Goal: Information Seeking & Learning: Learn about a topic

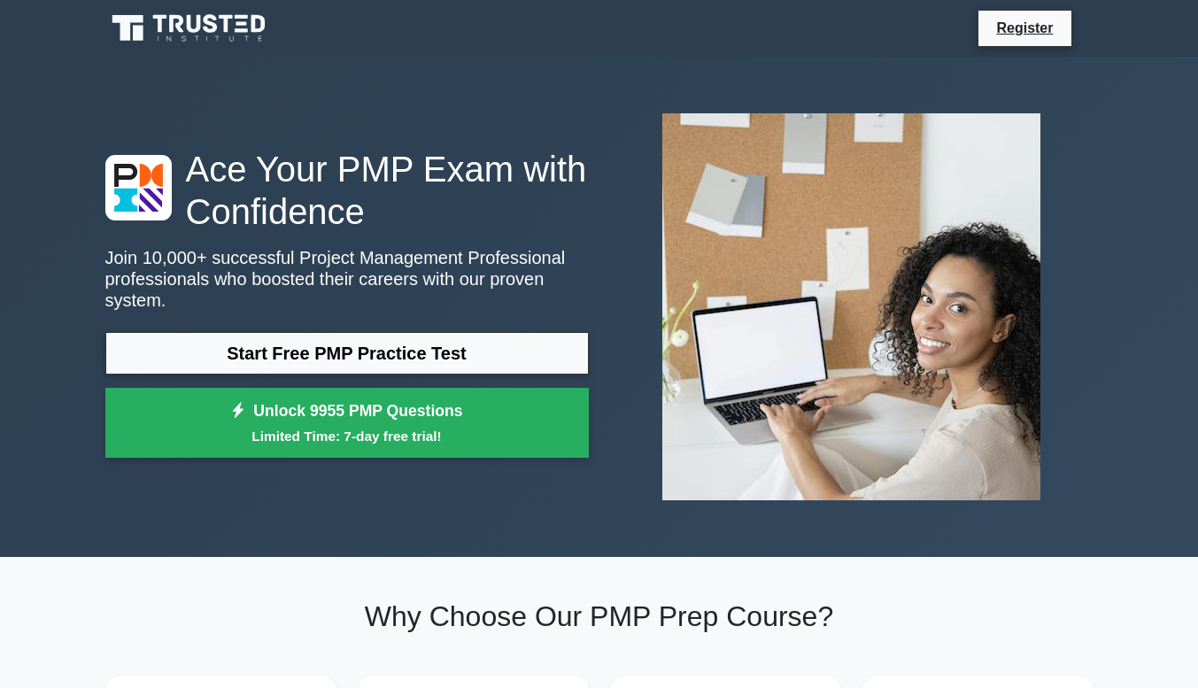
click at [247, 213] on h1 "Ace Your PMP Exam with Confidence" at bounding box center [346, 190] width 483 height 85
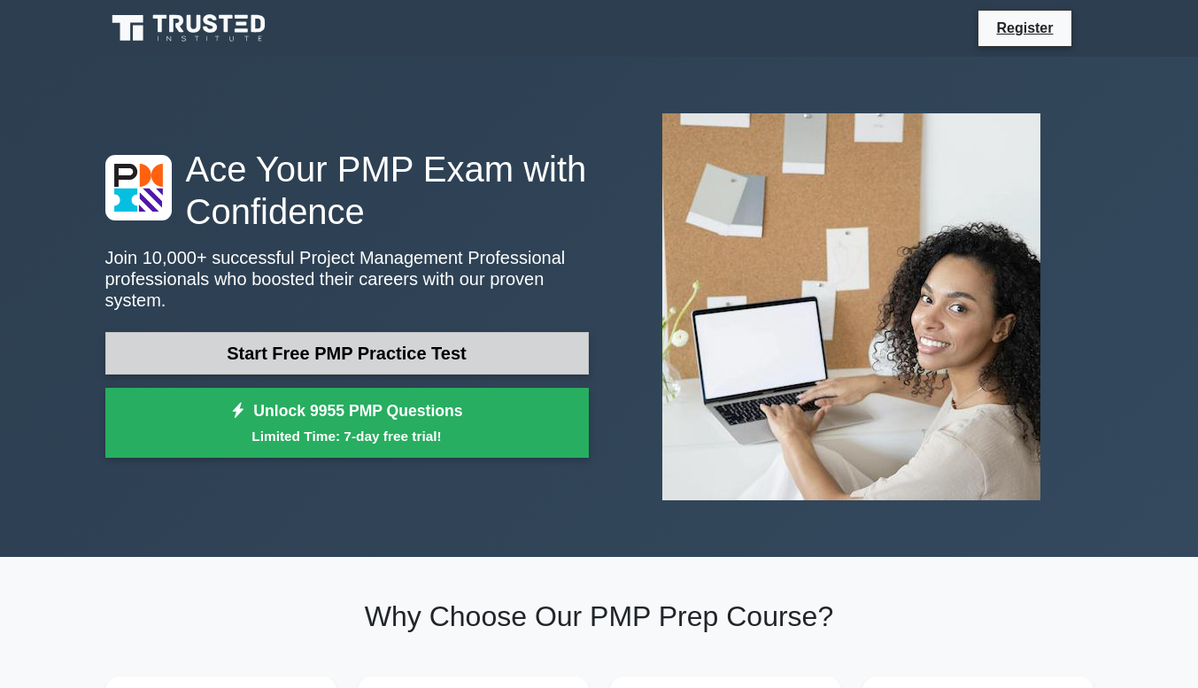
click at [339, 336] on link "Start Free PMP Practice Test" at bounding box center [346, 353] width 483 height 43
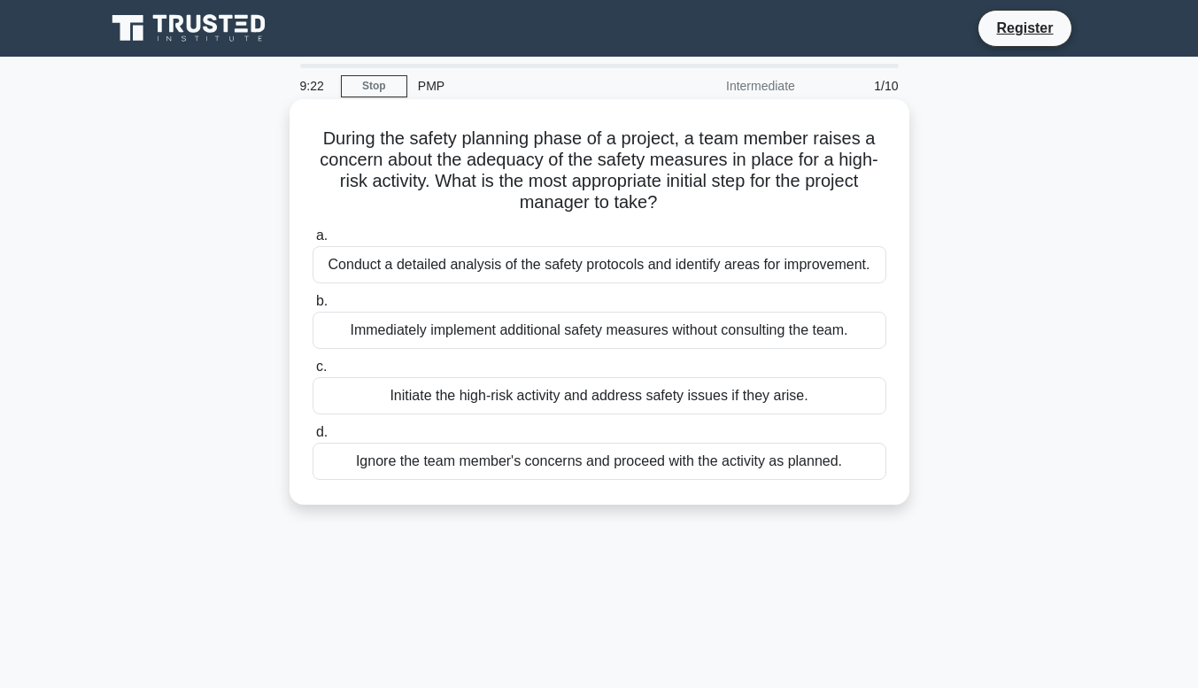
click at [633, 259] on div "Conduct a detailed analysis of the safety protocols and identify areas for impr…" at bounding box center [600, 264] width 574 height 37
click at [313, 242] on input "a. Conduct a detailed analysis of the safety protocols and identify areas for i…" at bounding box center [313, 236] width 0 height 12
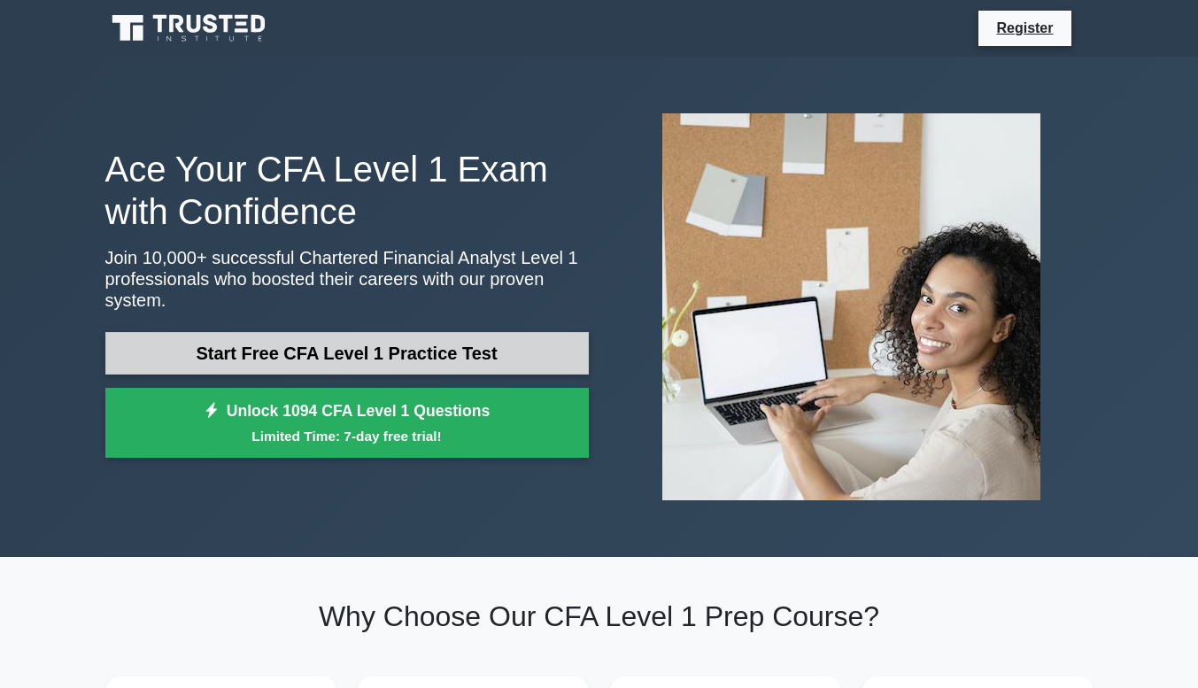
click at [350, 343] on link "Start Free CFA Level 1 Practice Test" at bounding box center [346, 353] width 483 height 43
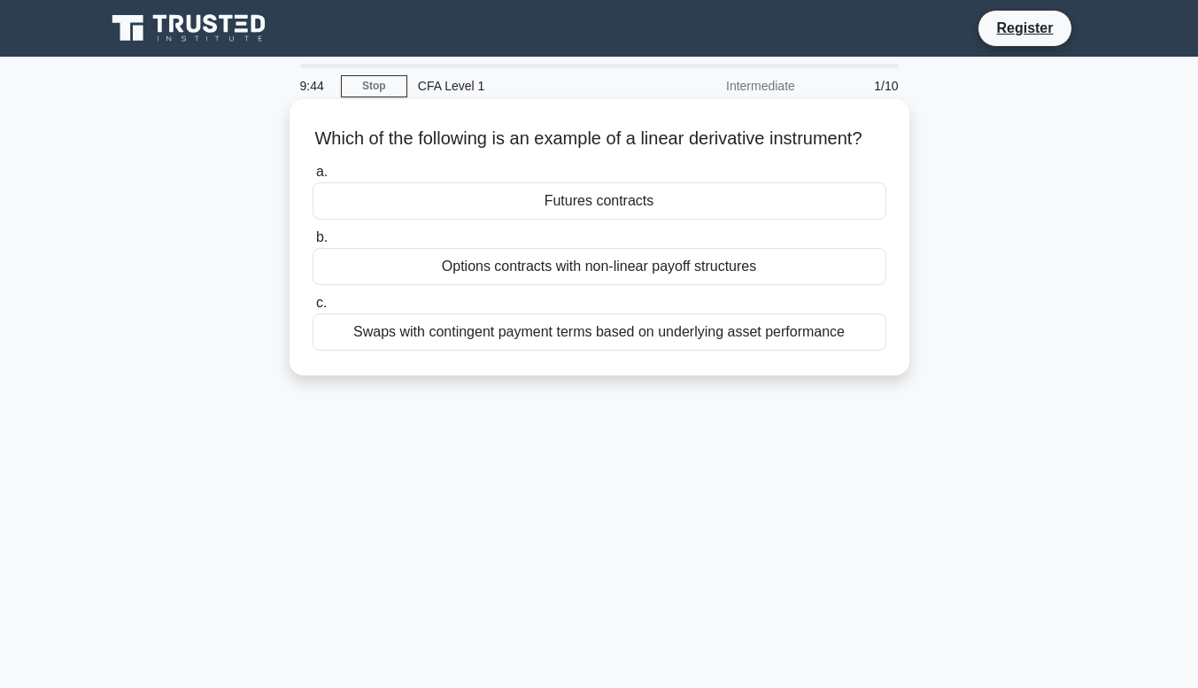
click at [588, 351] on div "Swaps with contingent payment terms based on underlying asset performance" at bounding box center [600, 331] width 574 height 37
click at [313, 309] on input "c. Swaps with contingent payment terms based on underlying asset performance" at bounding box center [313, 304] width 0 height 12
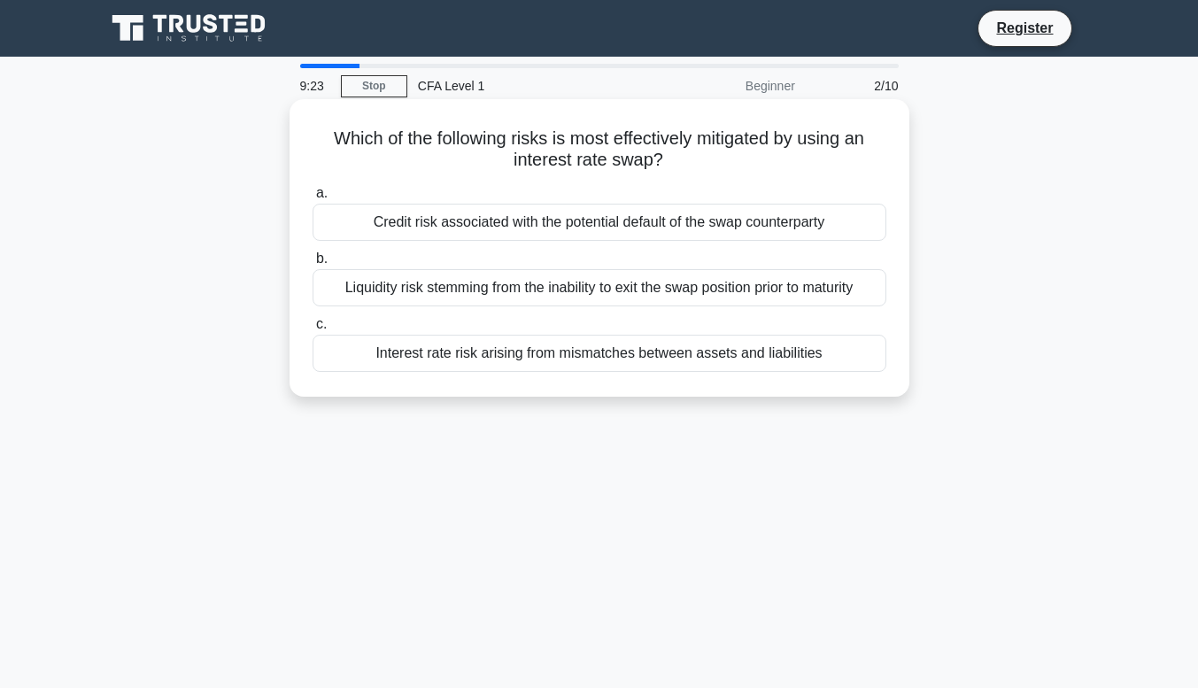
click at [630, 284] on div "Liquidity risk stemming from the inability to exit the swap position prior to m…" at bounding box center [600, 287] width 574 height 37
click at [313, 265] on input "b. Liquidity risk stemming from the inability to exit the swap position prior t…" at bounding box center [313, 259] width 0 height 12
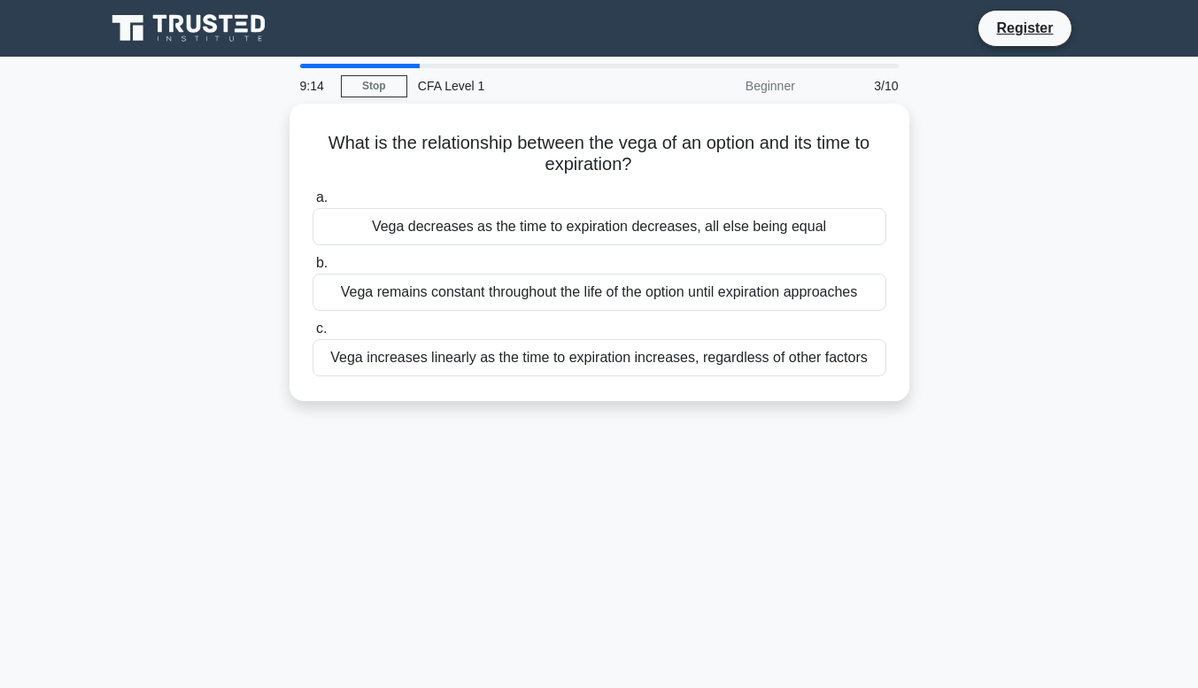
click at [630, 284] on div "Vega remains constant throughout the life of the option until expiration approa…" at bounding box center [600, 292] width 574 height 37
click at [313, 269] on input "[PERSON_NAME] remains constant throughout the life of the option until expirati…" at bounding box center [313, 264] width 0 height 12
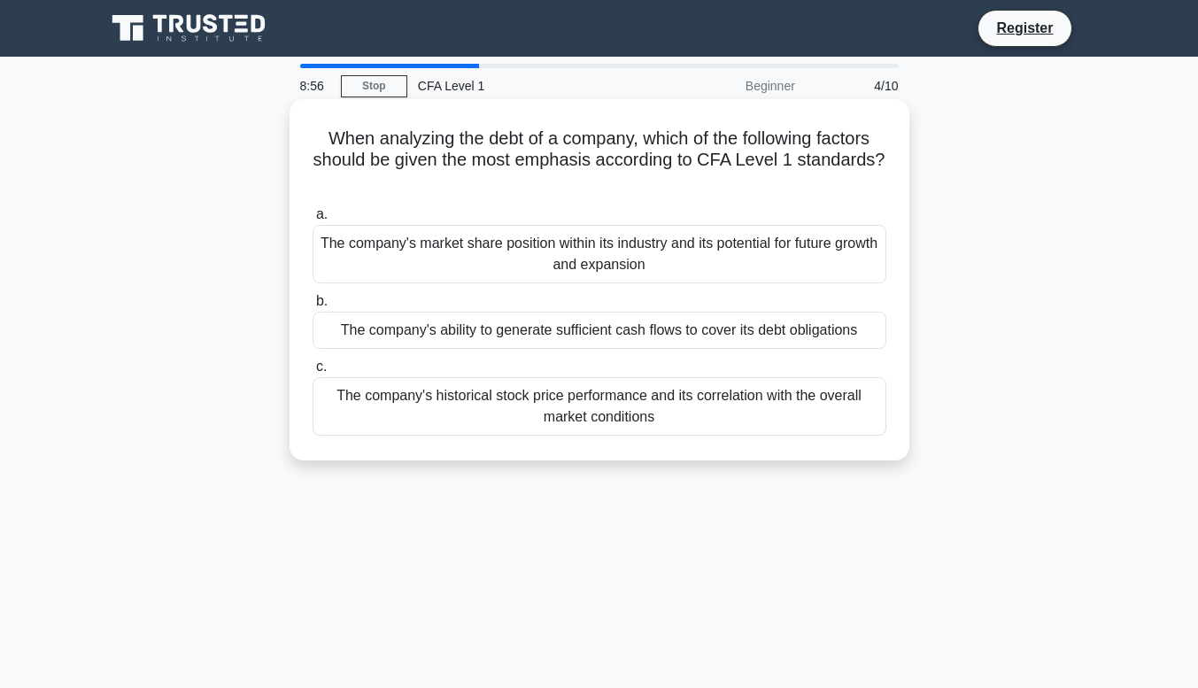
click at [653, 336] on div "The company's ability to generate sufficient cash flows to cover its debt oblig…" at bounding box center [600, 330] width 574 height 37
click at [313, 307] on input "b. The company's ability to generate sufficient cash flows to cover its debt ob…" at bounding box center [313, 302] width 0 height 12
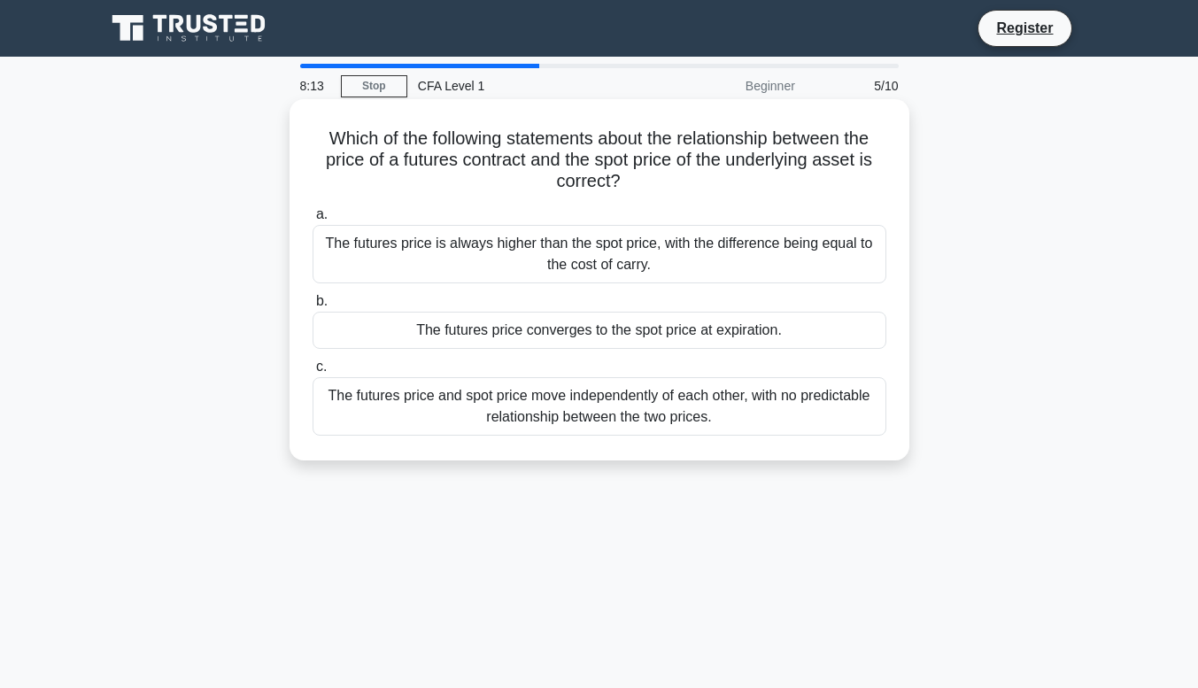
click at [618, 334] on div "The futures price converges to the spot price at expiration." at bounding box center [600, 330] width 574 height 37
click at [313, 307] on input "b. The futures price converges to the spot price at expiration." at bounding box center [313, 302] width 0 height 12
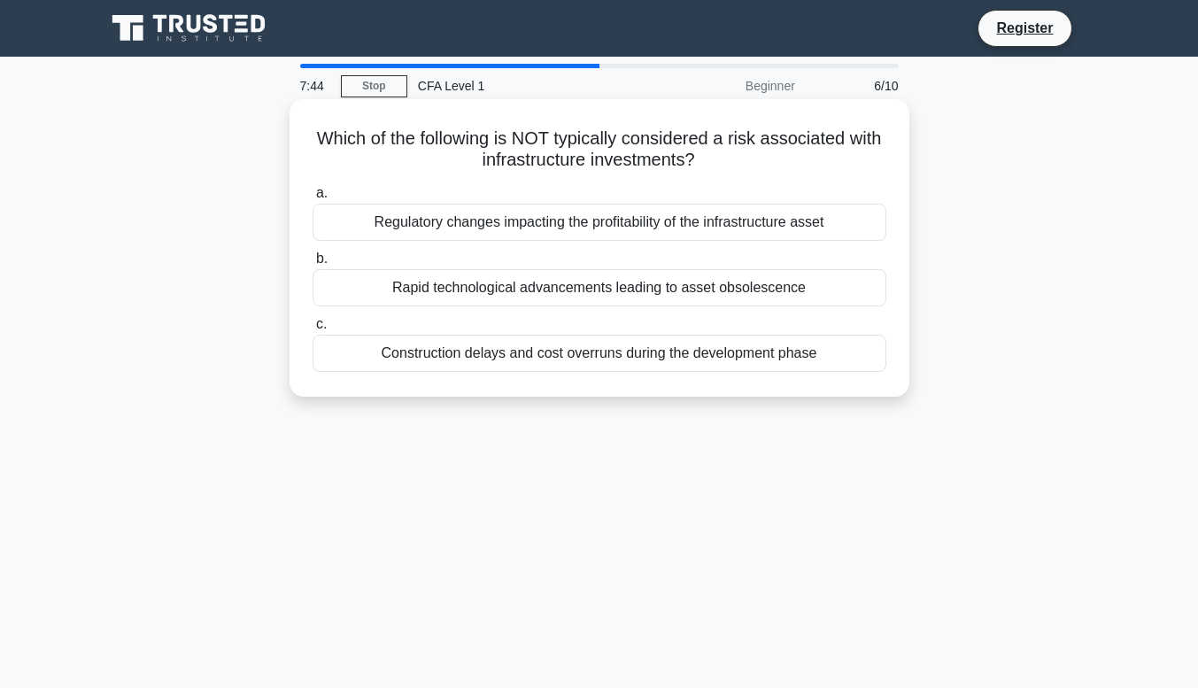
click at [609, 290] on div "Rapid technological advancements leading to asset obsolescence" at bounding box center [600, 287] width 574 height 37
click at [313, 265] on input "b. Rapid technological advancements leading to asset obsolescence" at bounding box center [313, 259] width 0 height 12
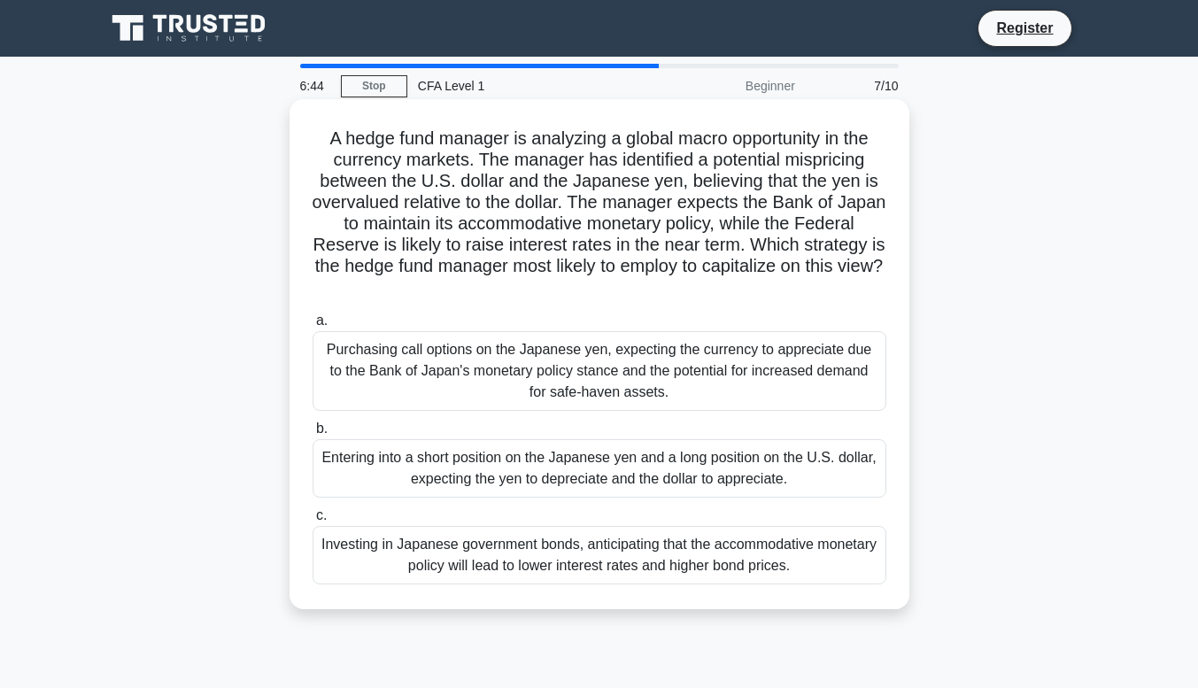
click at [575, 351] on div "Purchasing call options on the Japanese yen, expecting the currency to apprecia…" at bounding box center [600, 371] width 574 height 80
click at [313, 327] on input "a. Purchasing call options on the Japanese yen, expecting the currency to appre…" at bounding box center [313, 321] width 0 height 12
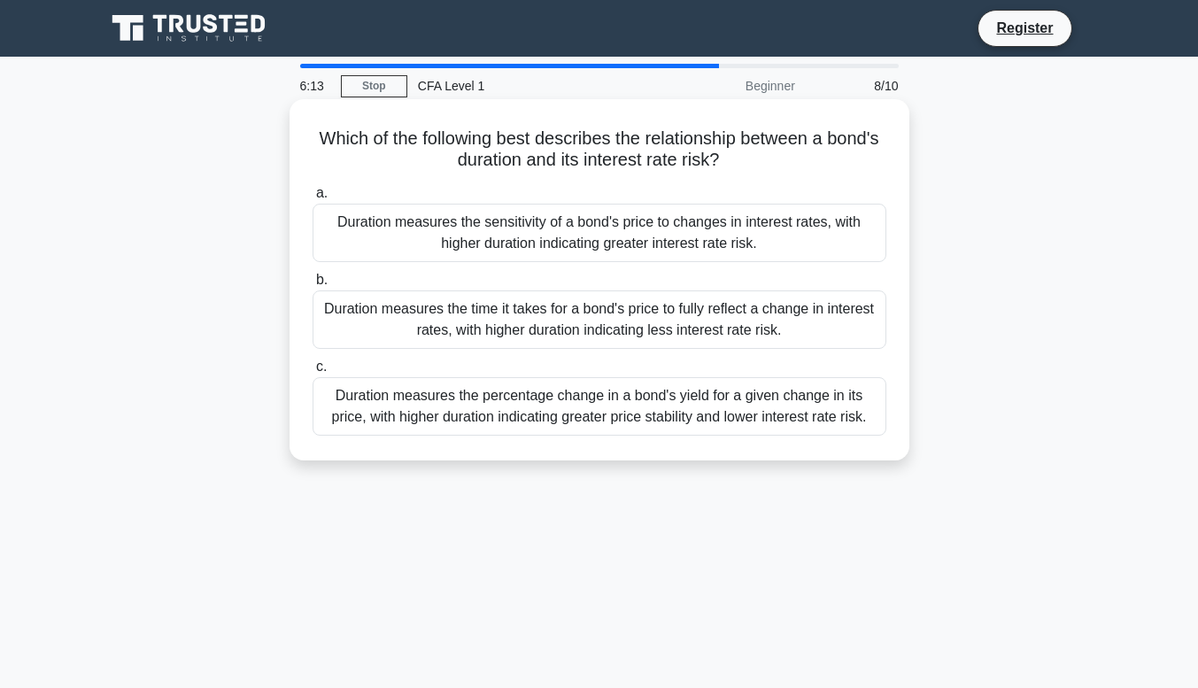
click at [584, 409] on div "Duration measures the percentage change in a bond's yield for a given change in…" at bounding box center [600, 406] width 574 height 58
click at [313, 373] on input "c. Duration measures the percentage change in a bond's yield for a given change…" at bounding box center [313, 367] width 0 height 12
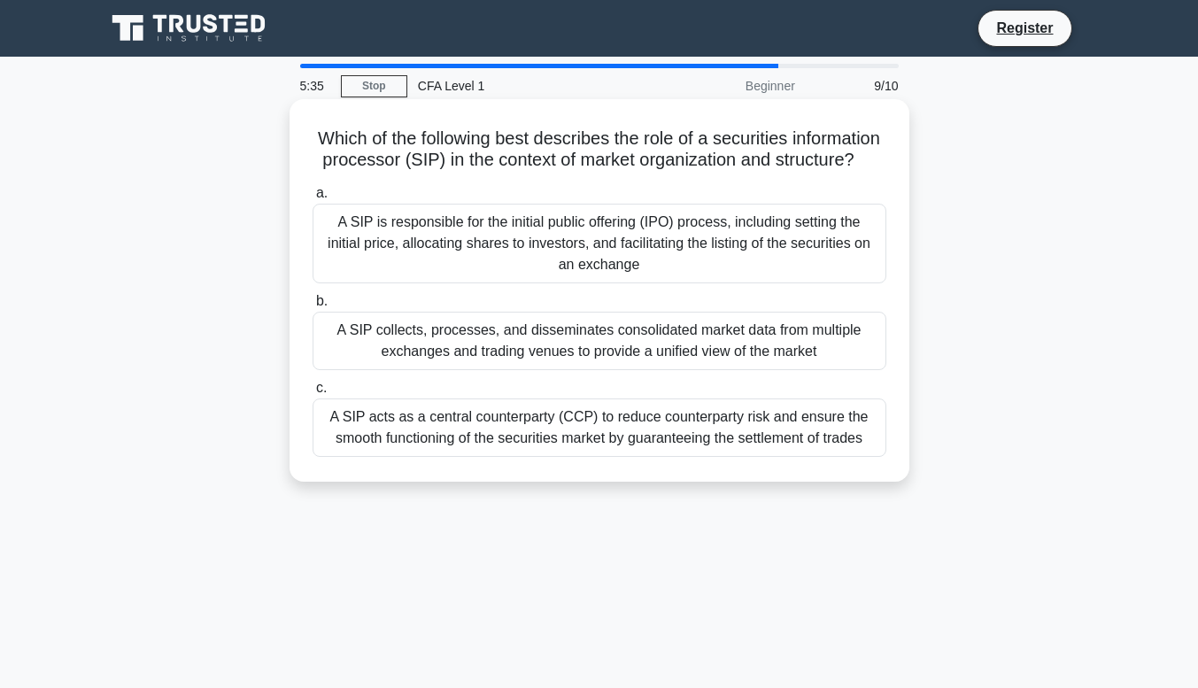
click at [611, 448] on div "A SIP acts as a central counterparty (CCP) to reduce counterparty risk and ensu…" at bounding box center [600, 427] width 574 height 58
click at [313, 394] on input "c. A SIP acts as a central counterparty (CCP) to reduce counterparty risk and e…" at bounding box center [313, 389] width 0 height 12
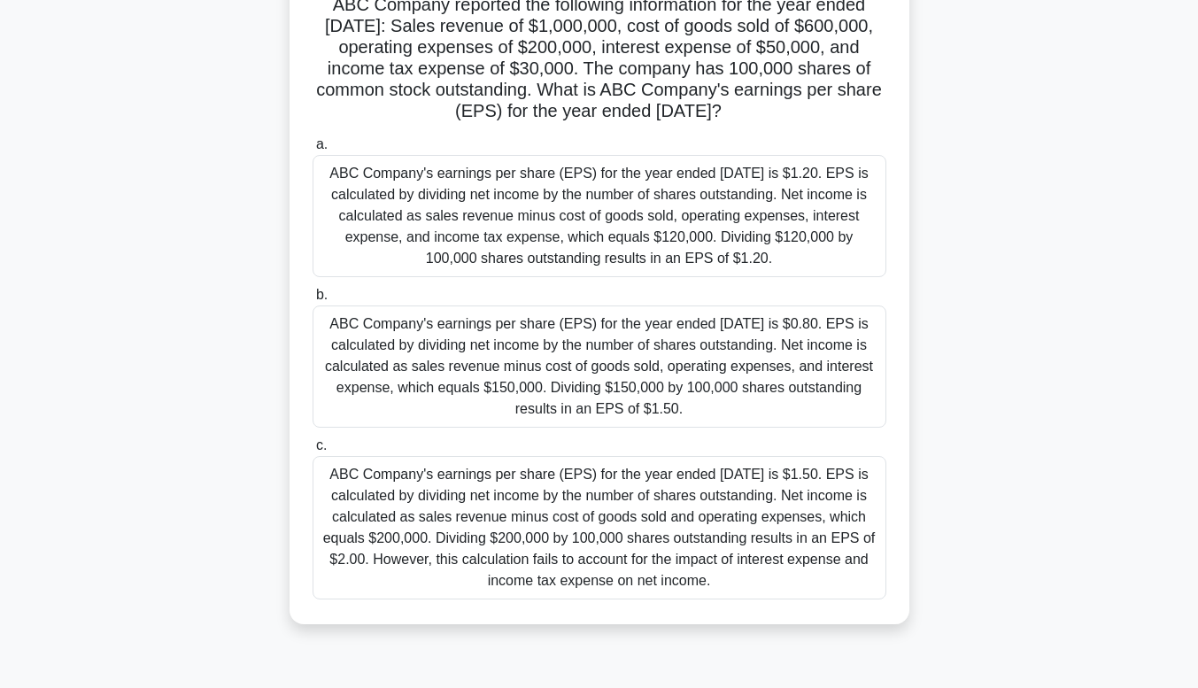
scroll to position [142, 0]
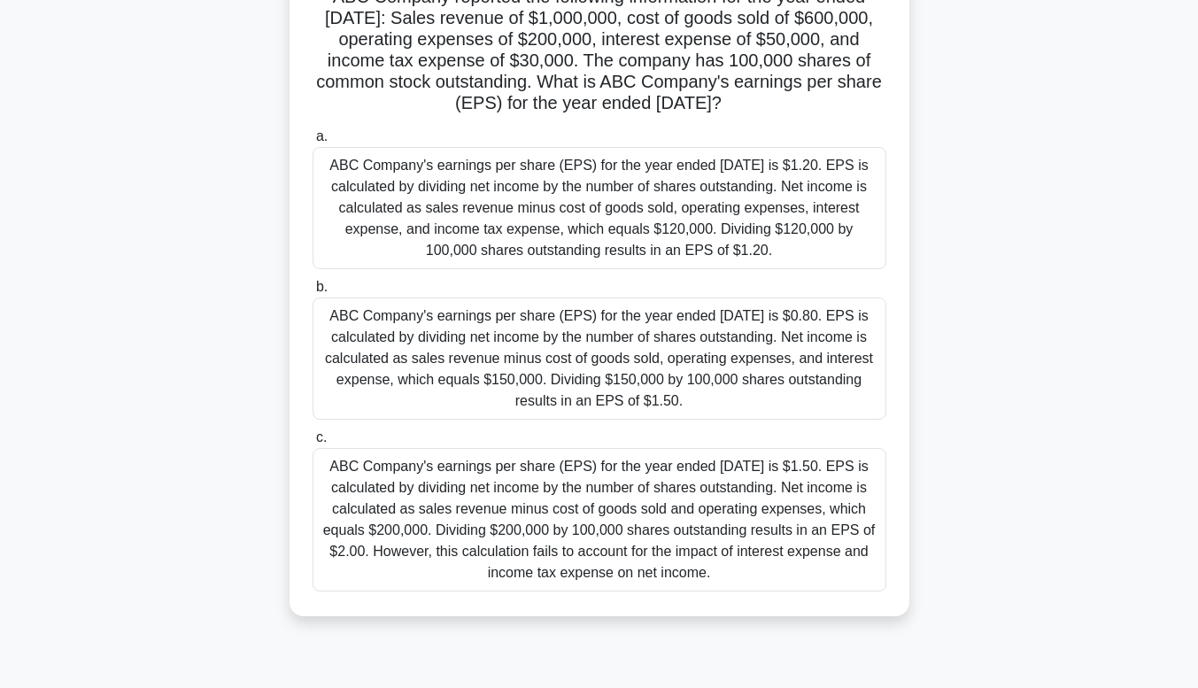
click at [581, 205] on div "ABC Company's earnings per share (EPS) for the year ended December 31, 2021 is …" at bounding box center [600, 208] width 574 height 122
click at [313, 143] on input "a. ABC Company's earnings per share (EPS) for the year ended December 31, 2021 …" at bounding box center [313, 137] width 0 height 12
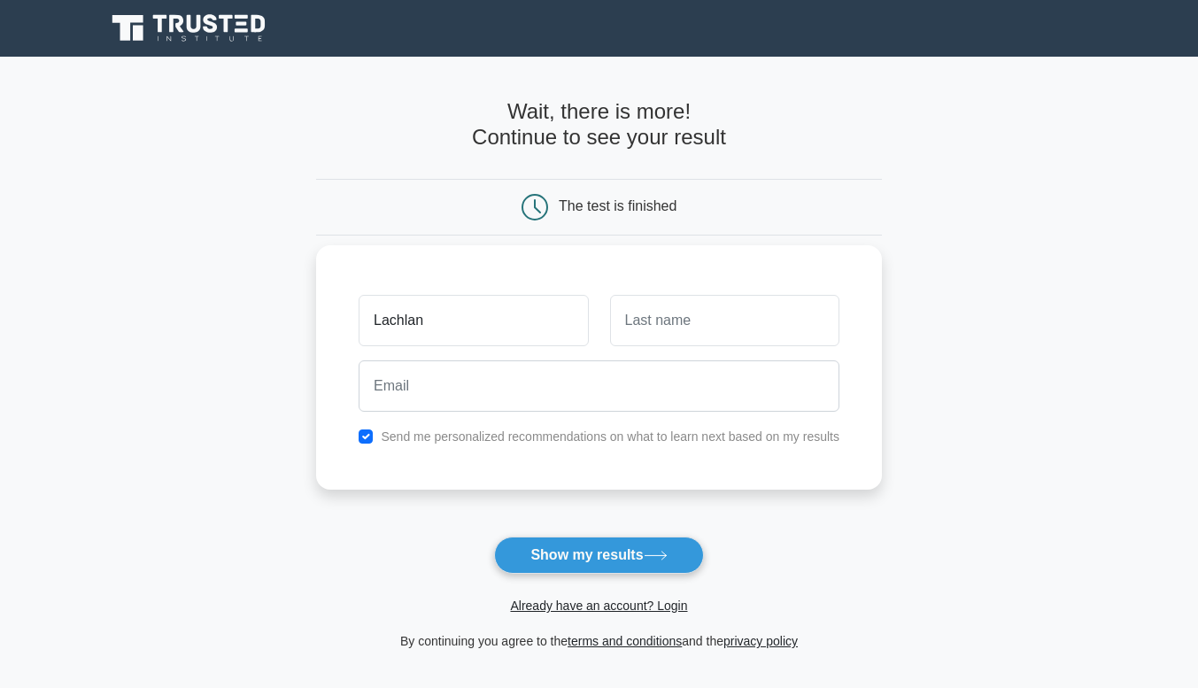
type input "Lachlan"
click at [768, 312] on input "text" at bounding box center [724, 320] width 229 height 51
type input "Chen"
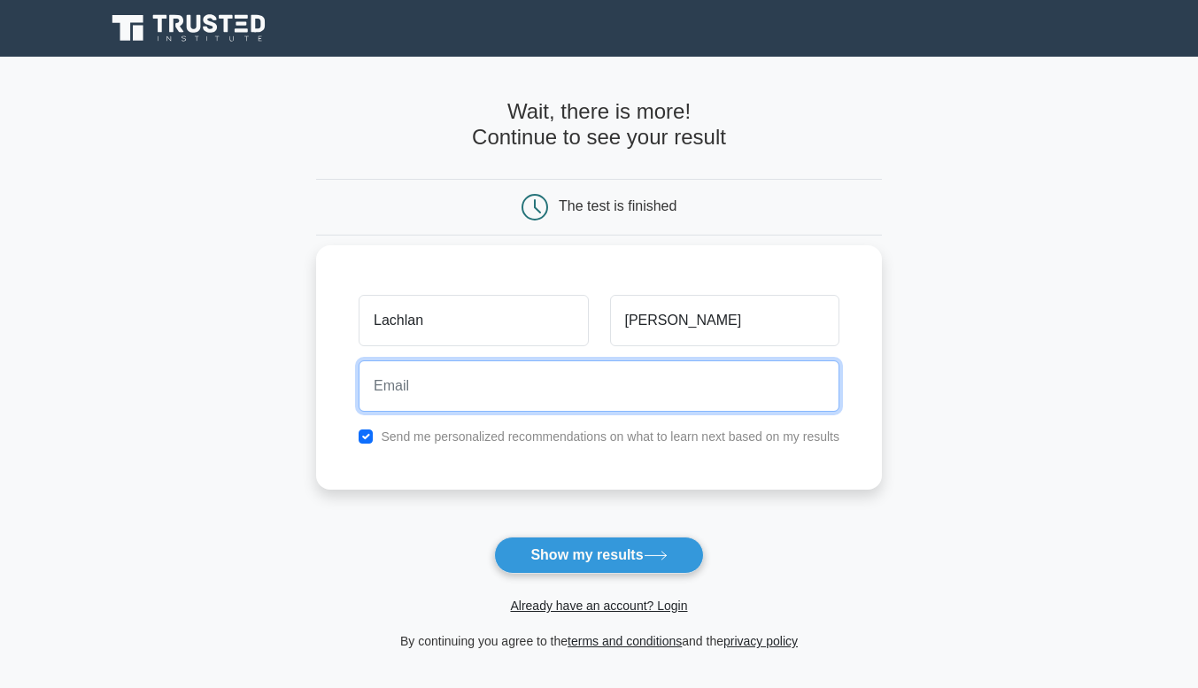
click at [633, 407] on input "email" at bounding box center [599, 385] width 481 height 51
type input "t"
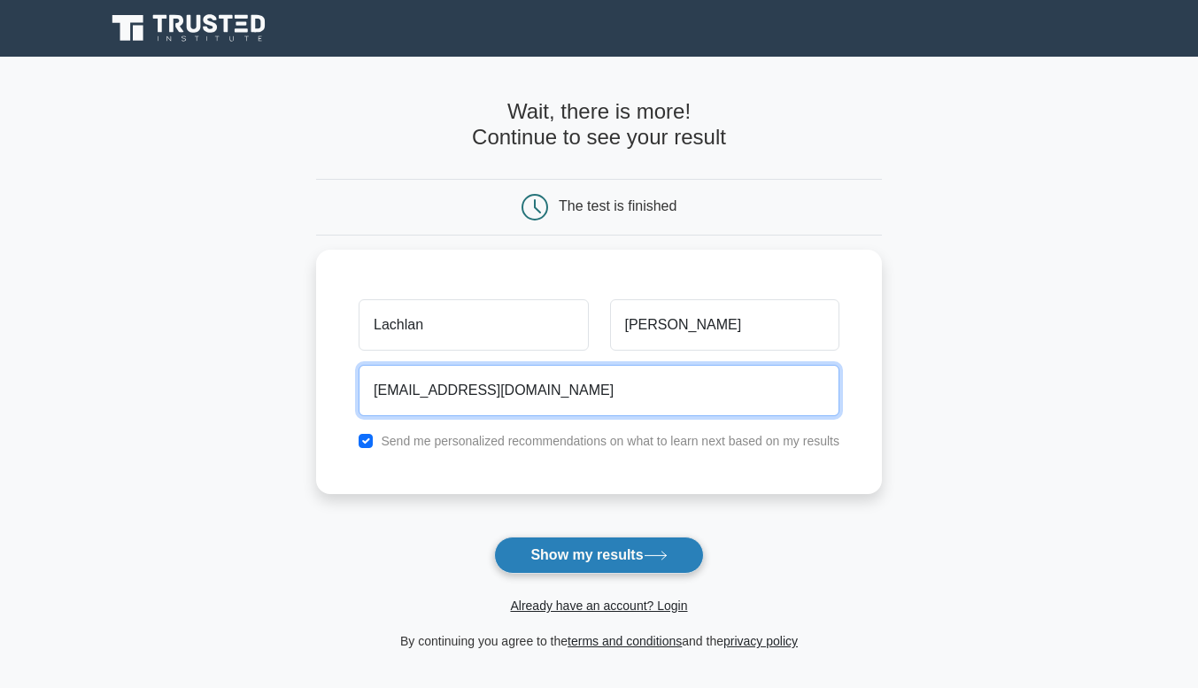
type input "lachlanchen5332@gmail.com"
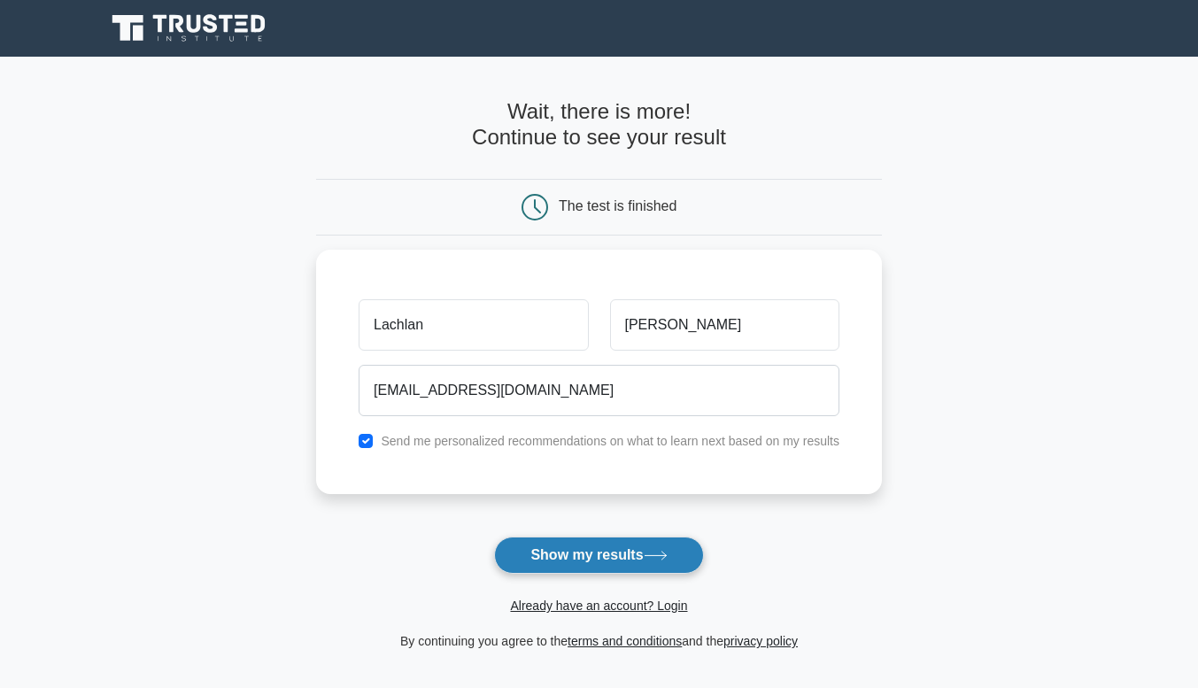
click at [627, 555] on button "Show my results" at bounding box center [598, 555] width 209 height 37
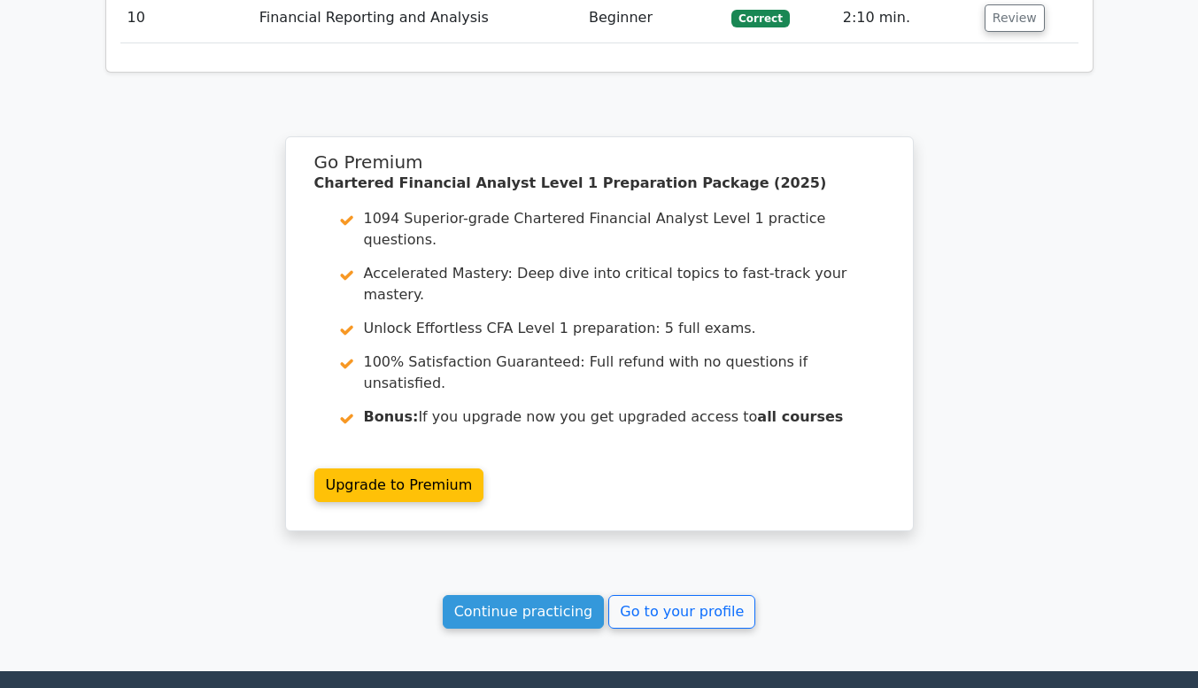
scroll to position [2641, 0]
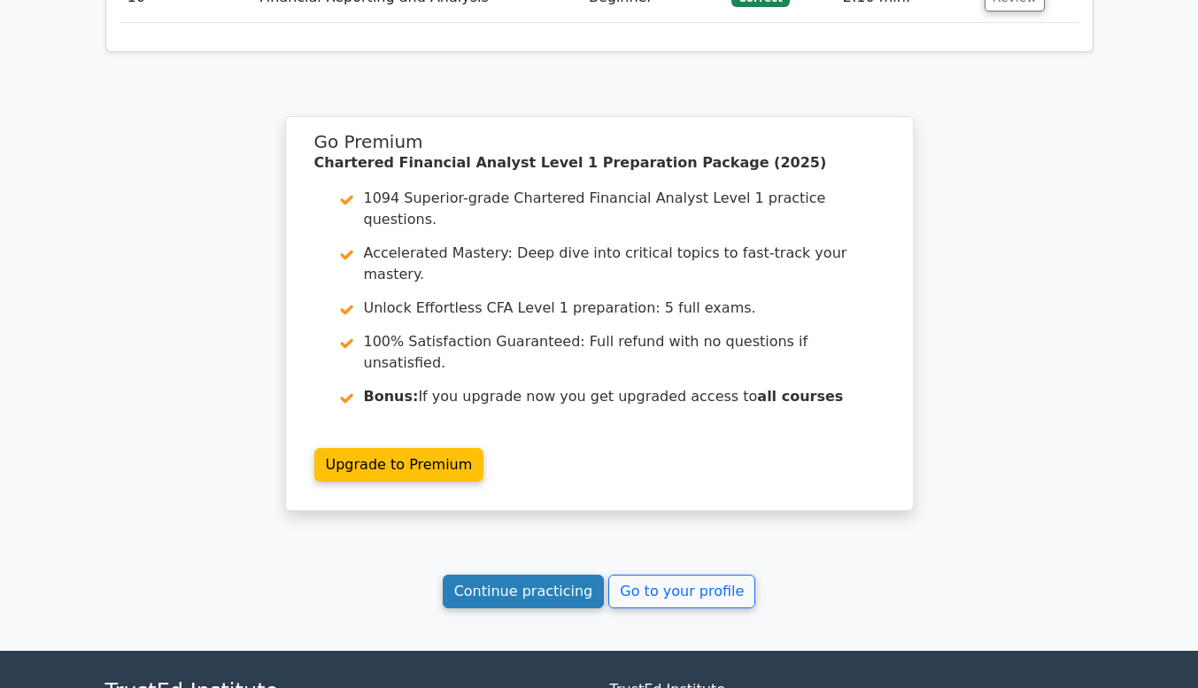
click at [537, 575] on link "Continue practicing" at bounding box center [524, 592] width 162 height 34
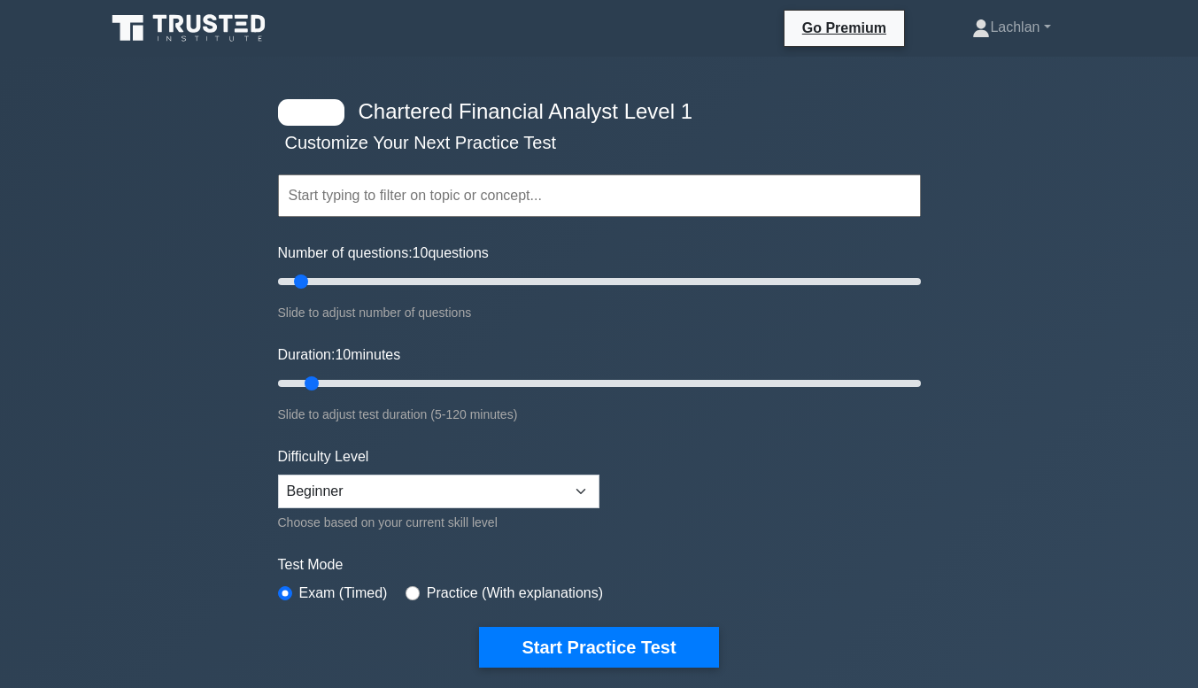
click at [512, 189] on input "text" at bounding box center [599, 195] width 643 height 43
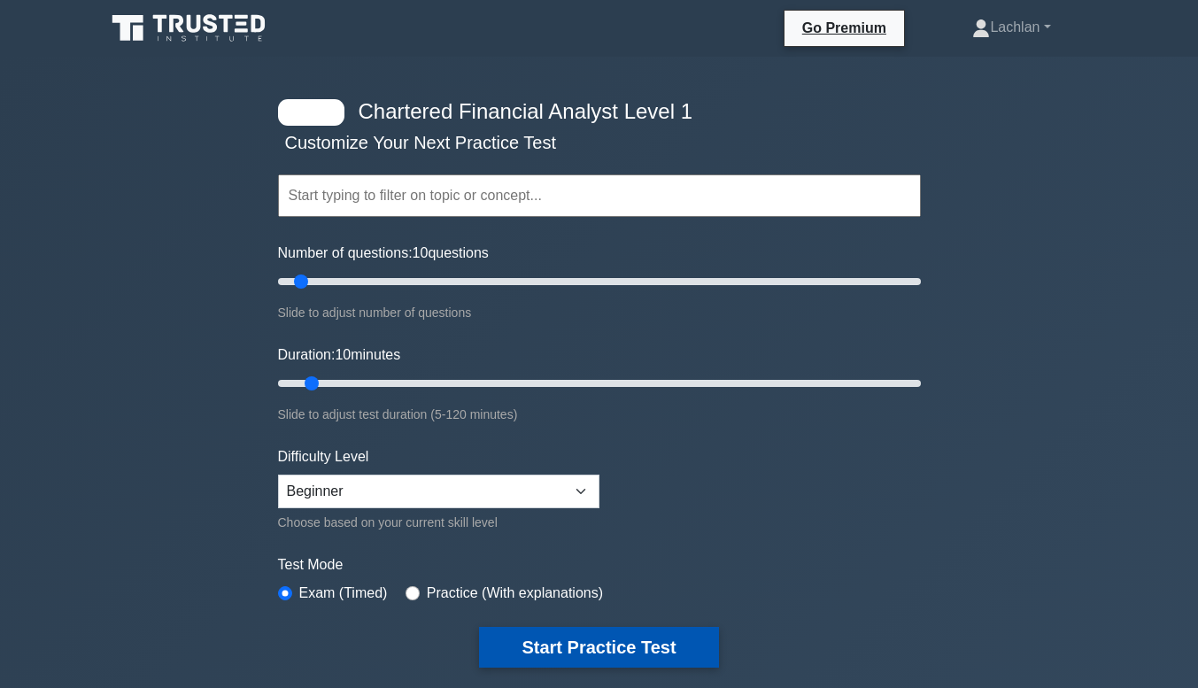
click at [579, 648] on button "Start Practice Test" at bounding box center [598, 647] width 239 height 41
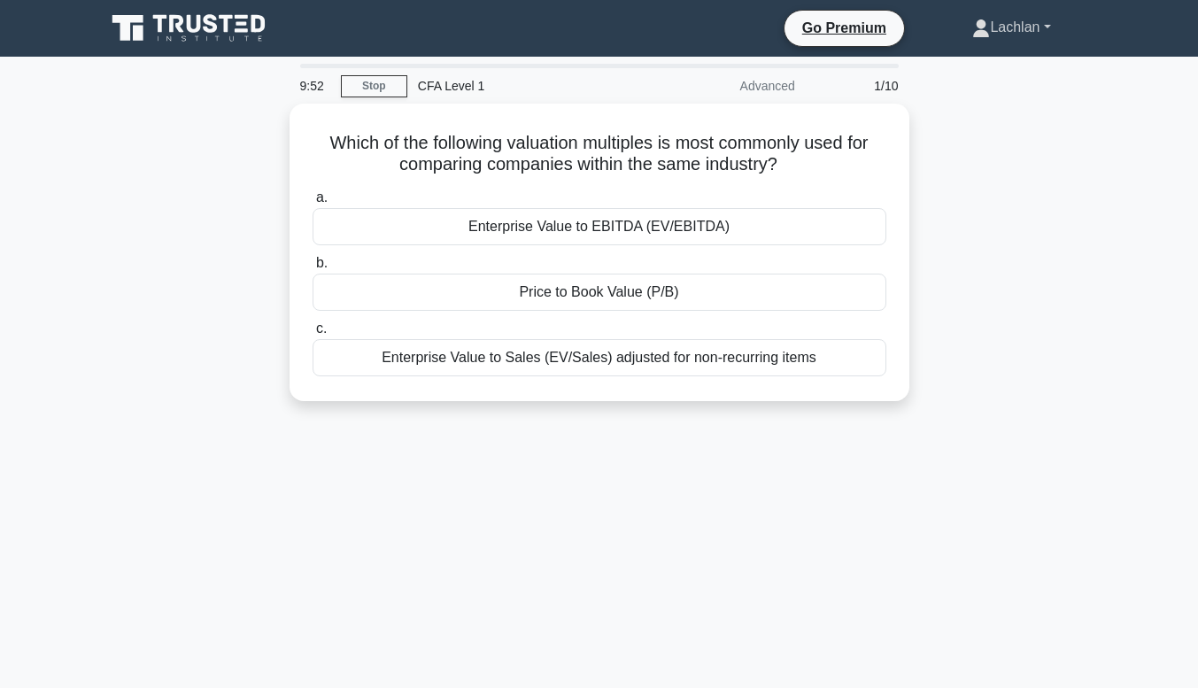
click at [1040, 27] on link "Lachlan" at bounding box center [1011, 27] width 163 height 35
click at [1095, 271] on div "Which of the following valuation multiples is most commonly used for comparing …" at bounding box center [599, 263] width 1009 height 319
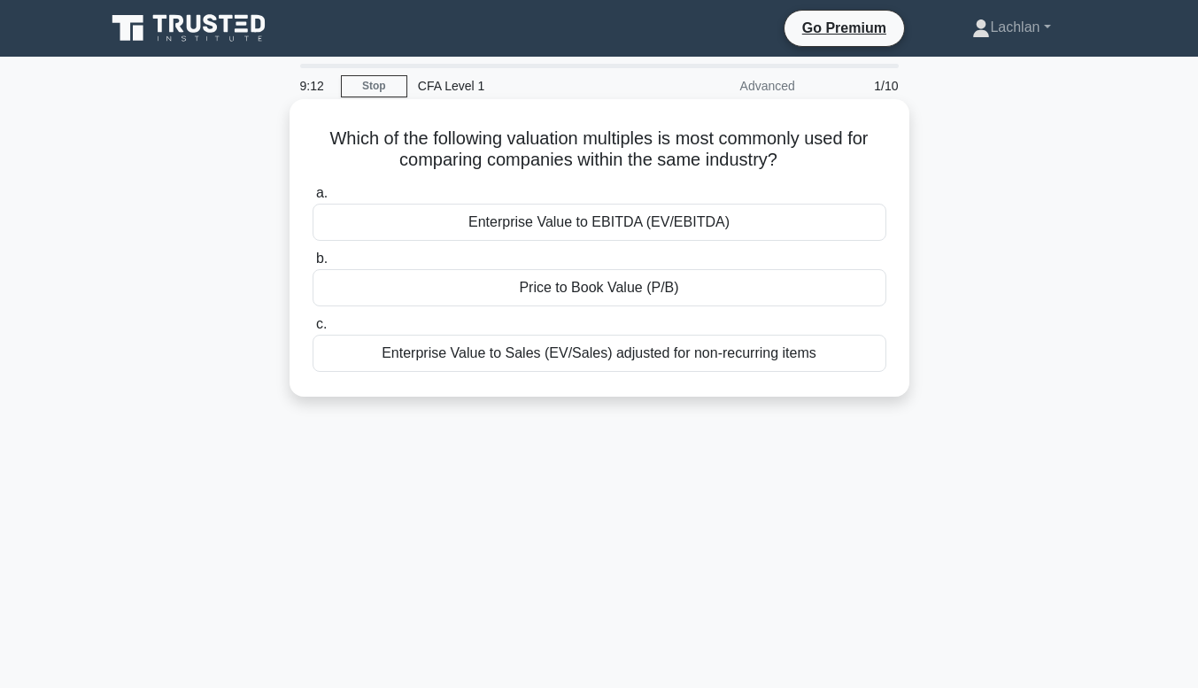
click at [535, 223] on div "Enterprise Value to EBITDA (EV/EBITDA)" at bounding box center [600, 222] width 574 height 37
click at [313, 199] on input "a. Enterprise Value to EBITDA (EV/EBITDA)" at bounding box center [313, 194] width 0 height 12
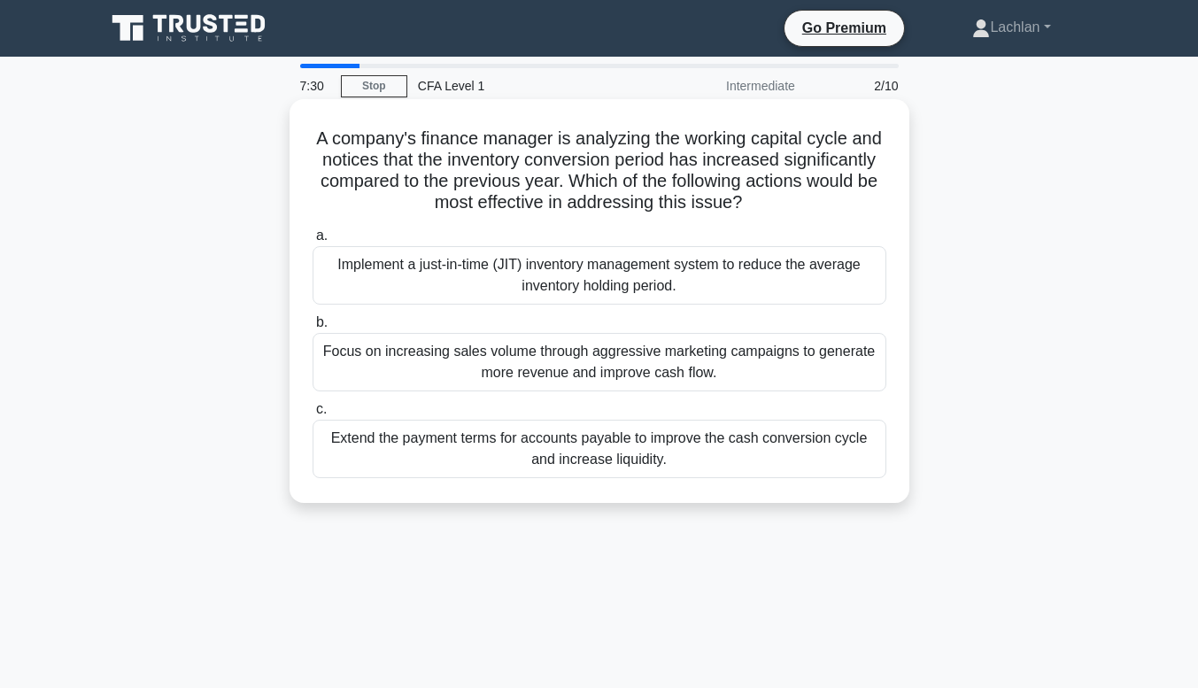
click at [550, 427] on div "Extend the payment terms for accounts payable to improve the cash conversion cy…" at bounding box center [600, 449] width 574 height 58
click at [313, 415] on input "c. Extend the payment terms for accounts payable to improve the cash conversion…" at bounding box center [313, 410] width 0 height 12
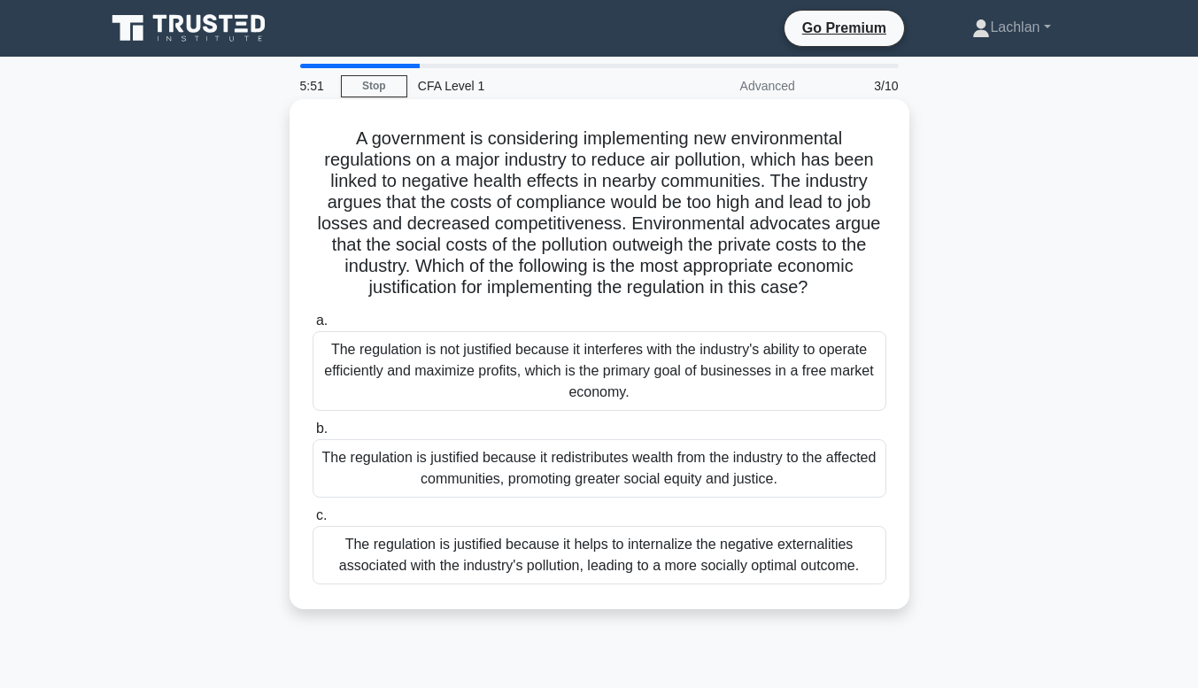
click at [604, 460] on div "The regulation is justified because it redistributes wealth from the industry t…" at bounding box center [600, 468] width 574 height 58
click at [313, 435] on input "b. The regulation is justified because it redistributes wealth from the industr…" at bounding box center [313, 429] width 0 height 12
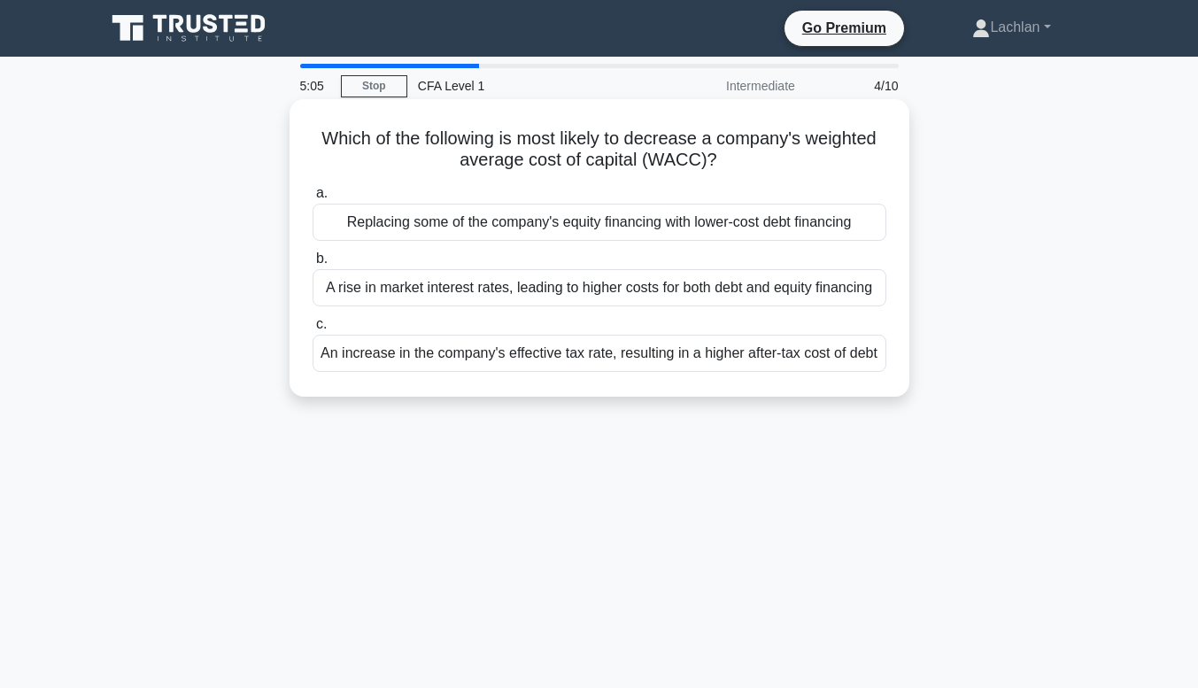
click at [618, 224] on div "Replacing some of the company's equity financing with lower-cost debt financing" at bounding box center [600, 222] width 574 height 37
click at [313, 199] on input "a. Replacing some of the company's equity financing with lower-cost debt financ…" at bounding box center [313, 194] width 0 height 12
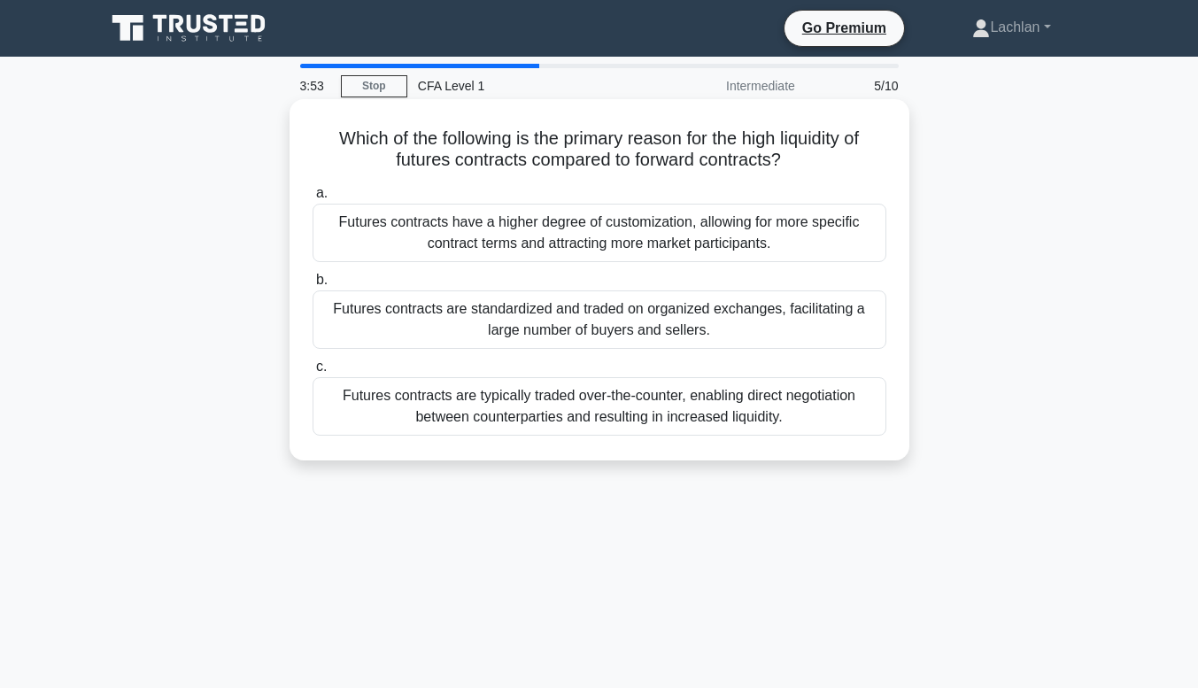
click at [646, 236] on div "Futures contracts have a higher degree of customization, allowing for more spec…" at bounding box center [600, 233] width 574 height 58
click at [313, 199] on input "a. Futures contracts have a higher degree of customization, allowing for more s…" at bounding box center [313, 194] width 0 height 12
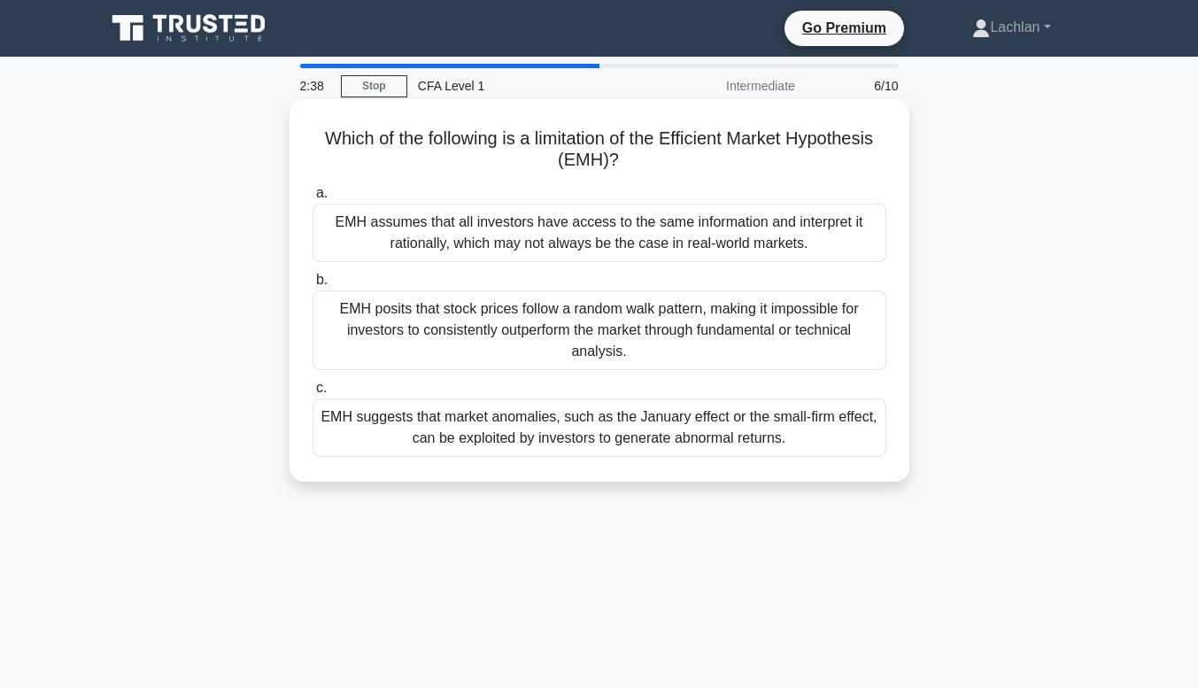
click at [658, 325] on div "EMH posits that stock prices follow a random walk pattern, making it impossible…" at bounding box center [600, 330] width 574 height 80
click at [313, 286] on input "b. EMH posits that stock prices follow a random walk pattern, making it impossi…" at bounding box center [313, 280] width 0 height 12
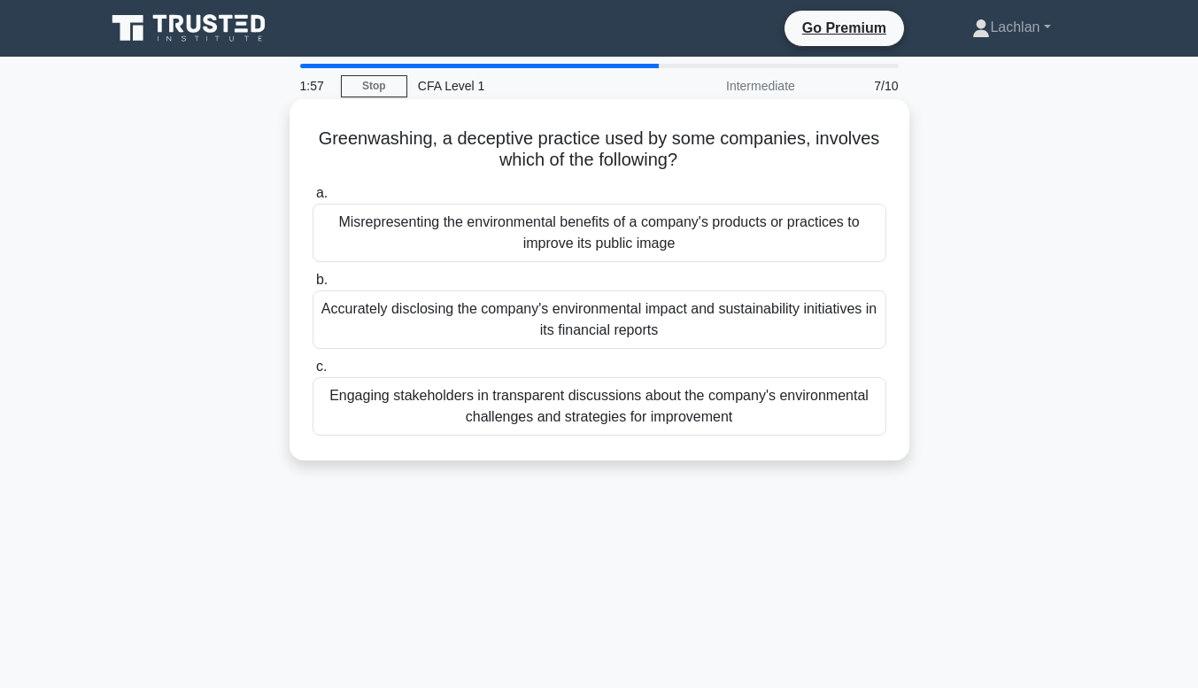
click at [518, 236] on div "Misrepresenting the environmental benefits of a company's products or practices…" at bounding box center [600, 233] width 574 height 58
click at [313, 199] on input "a. Misrepresenting the environmental benefits of a company's products or practi…" at bounding box center [313, 194] width 0 height 12
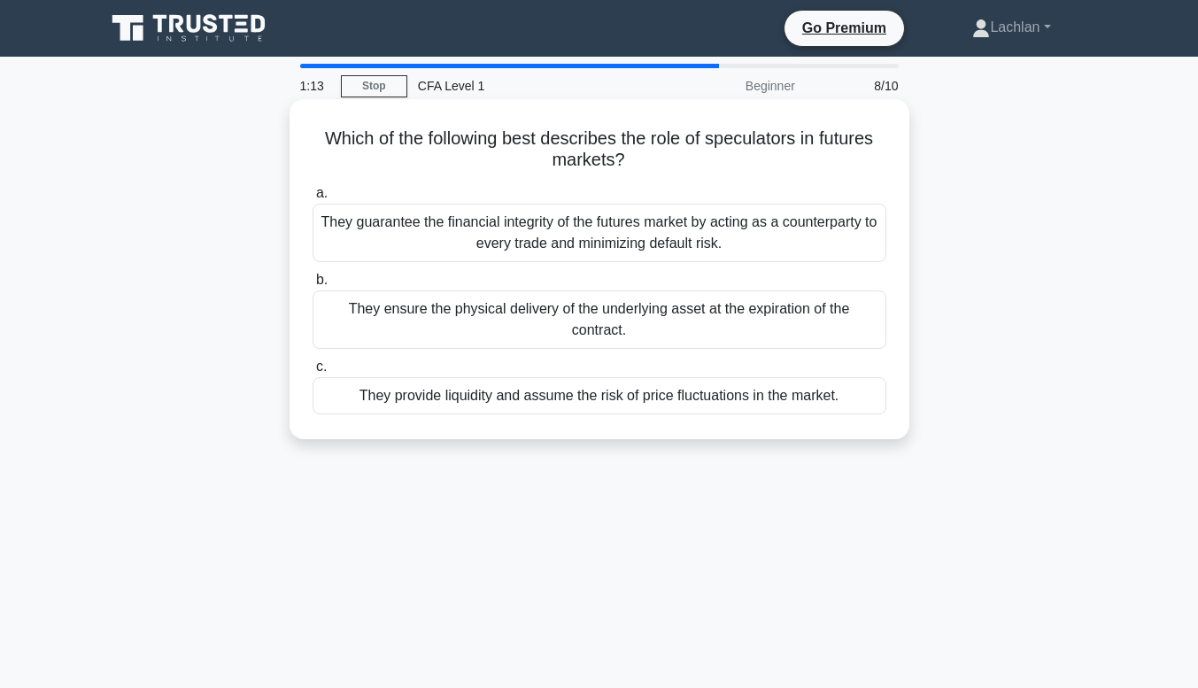
click at [589, 380] on div "They provide liquidity and assume the risk of price fluctuations in the market." at bounding box center [600, 395] width 574 height 37
click at [313, 373] on input "c. They provide liquidity and assume the risk of price fluctuations in the mark…" at bounding box center [313, 367] width 0 height 12
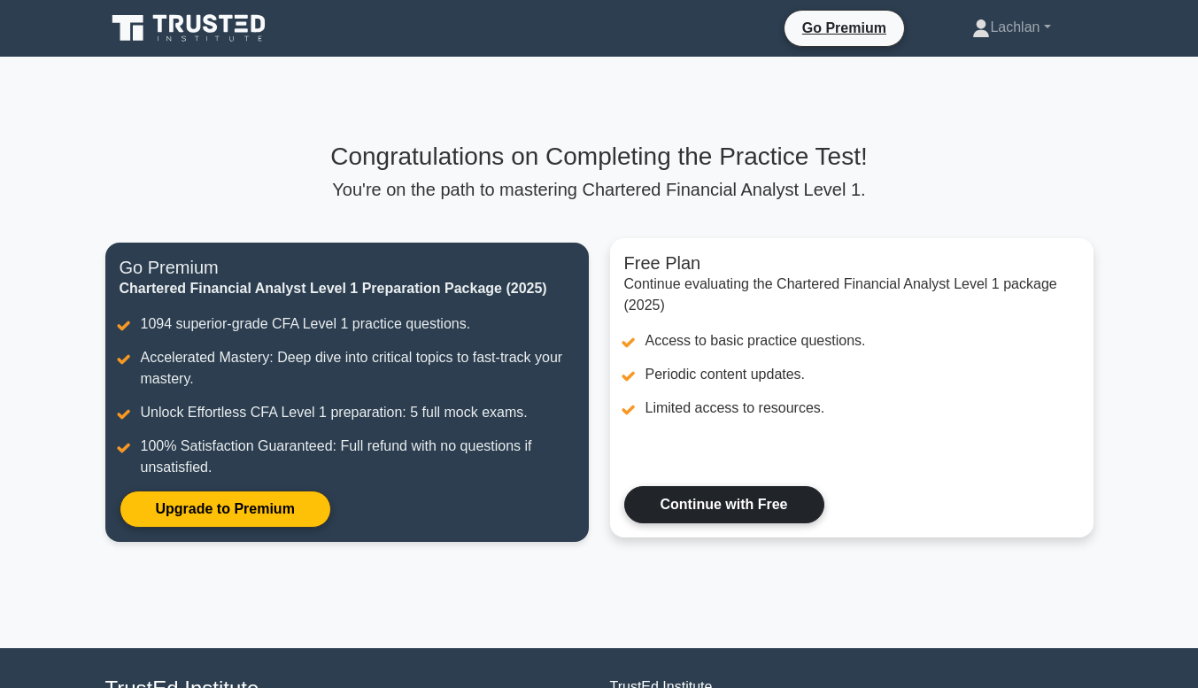
click at [701, 504] on link "Continue with Free" at bounding box center [724, 504] width 200 height 37
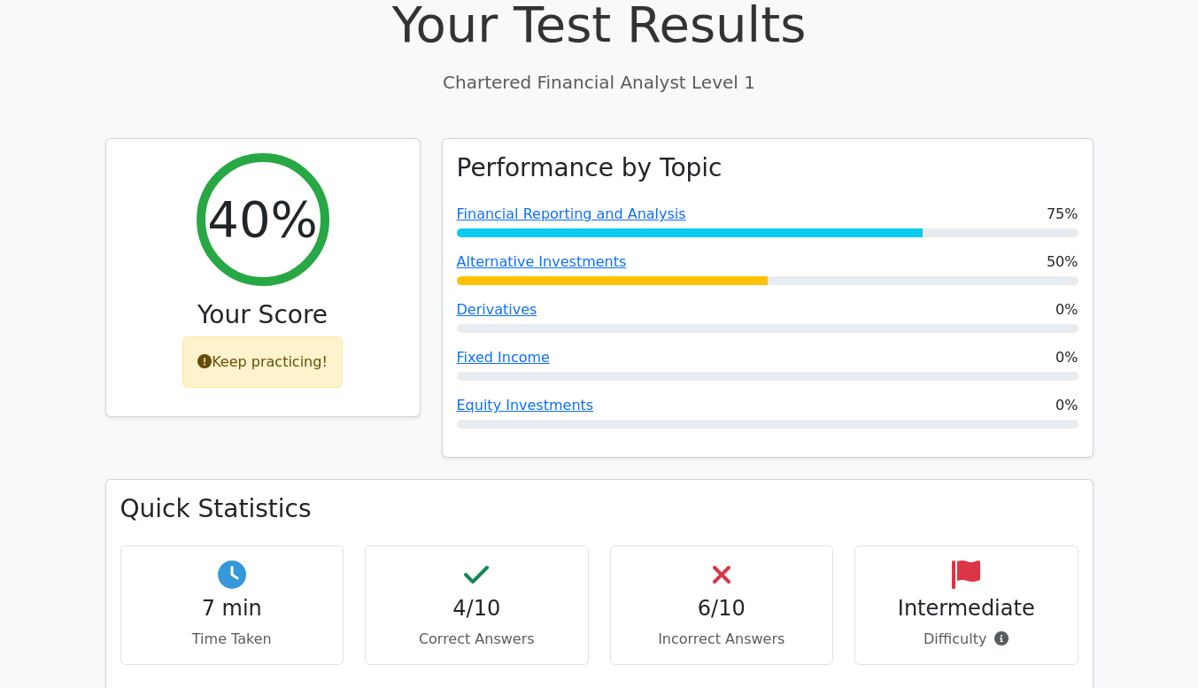
scroll to position [496, 0]
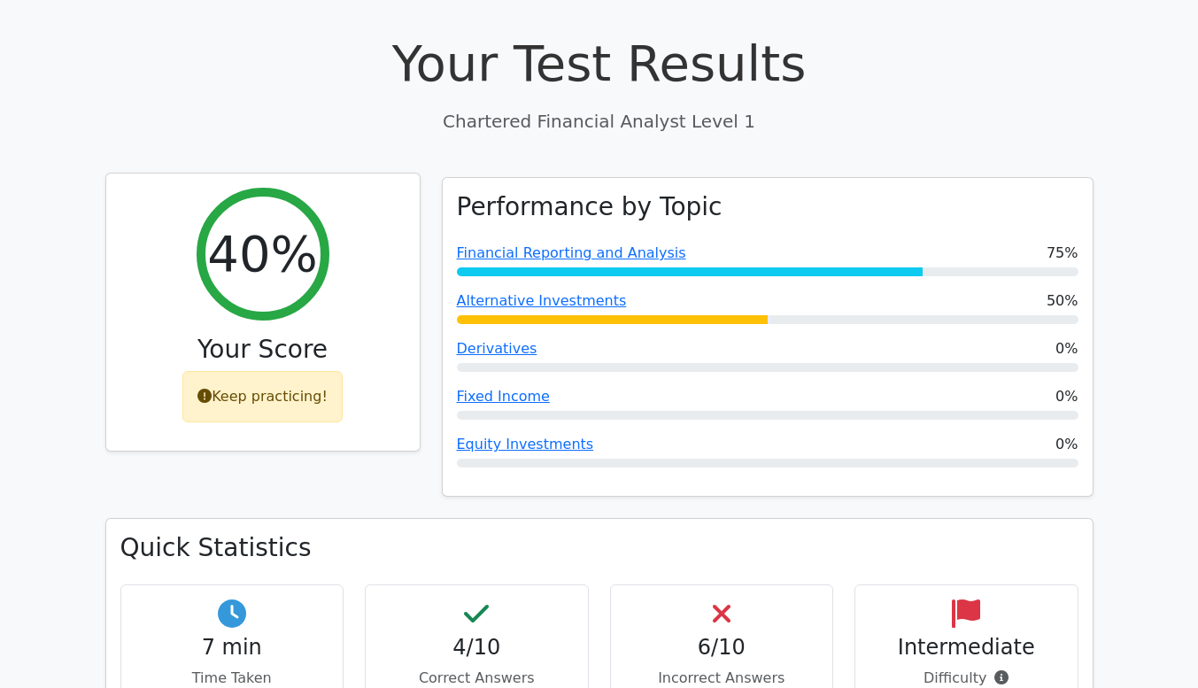
click at [232, 371] on div "Keep practicing!" at bounding box center [262, 396] width 160 height 51
click at [266, 371] on div "Keep practicing!" at bounding box center [262, 396] width 160 height 51
click at [211, 389] on icon at bounding box center [204, 396] width 14 height 14
click at [204, 389] on icon at bounding box center [204, 396] width 14 height 14
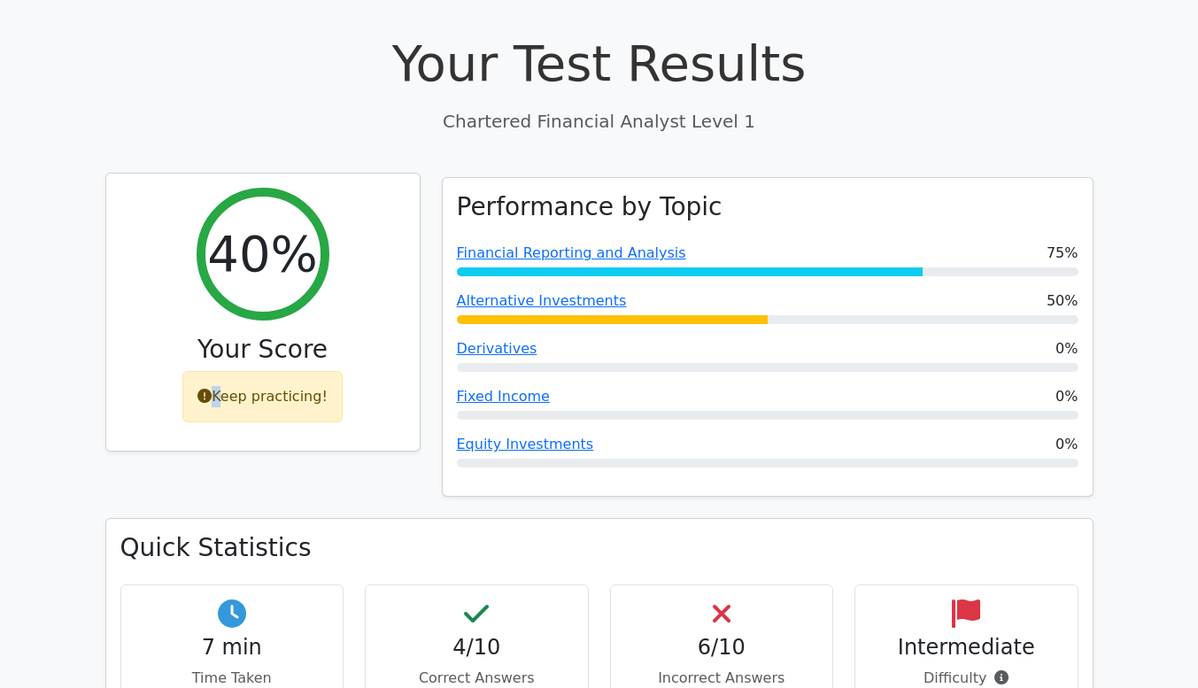
click at [204, 389] on icon at bounding box center [204, 396] width 14 height 14
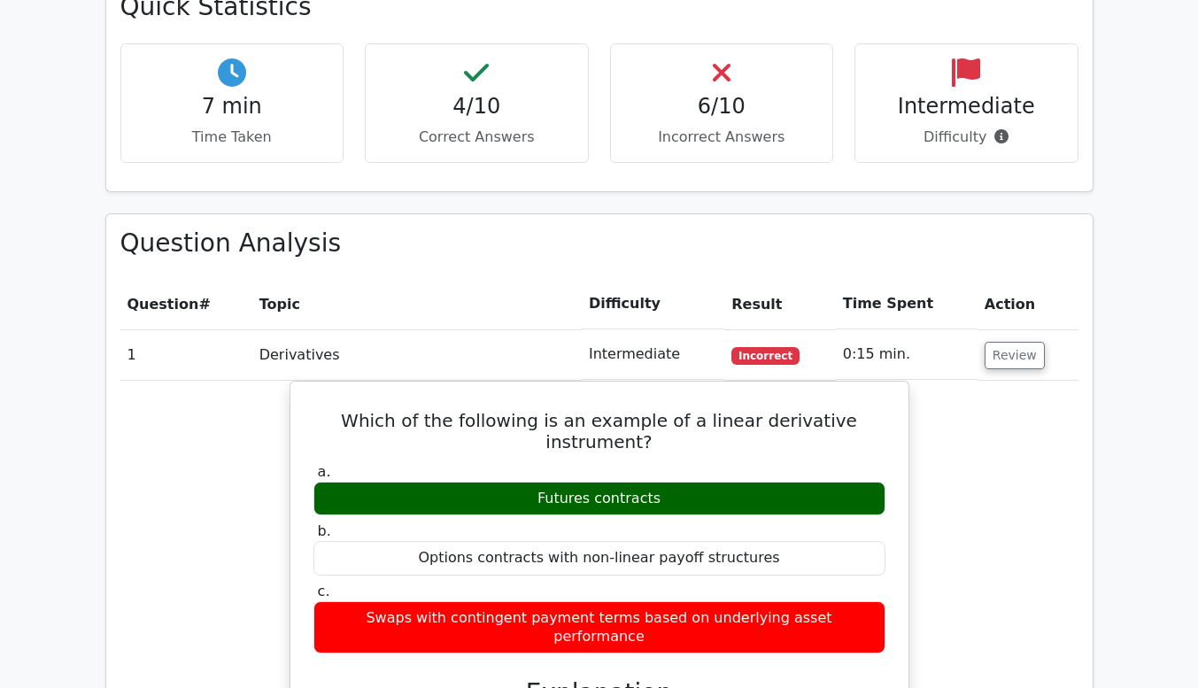
scroll to position [1133, 0]
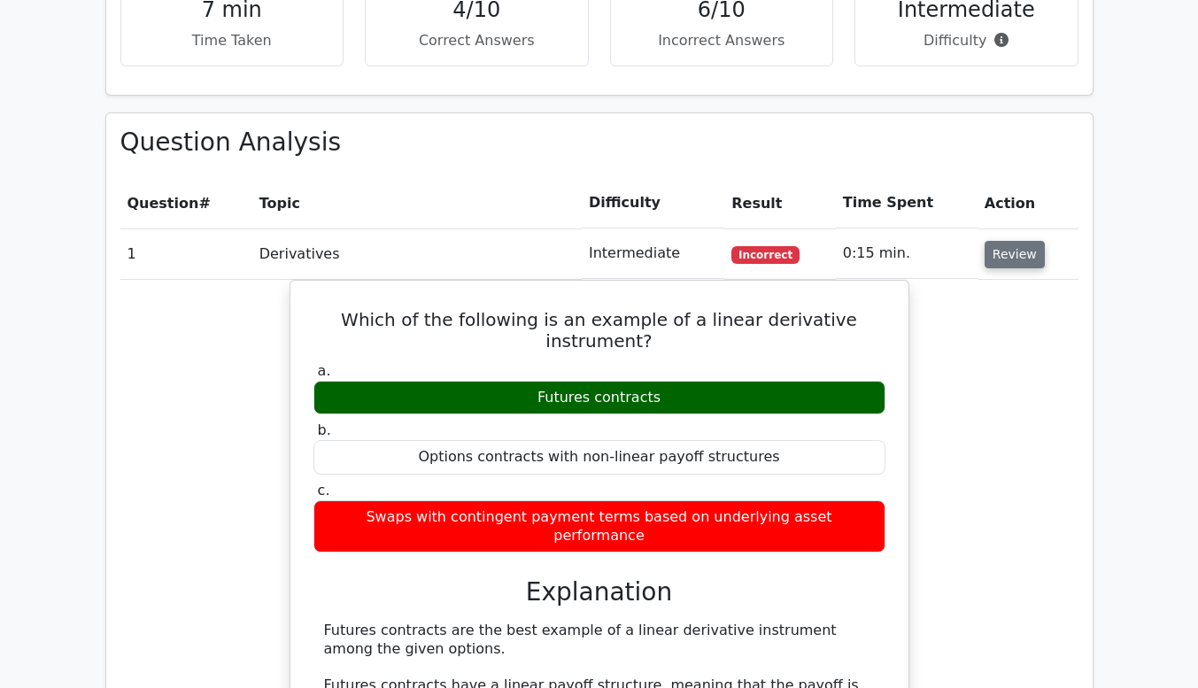
click at [1009, 241] on button "Review" at bounding box center [1015, 254] width 60 height 27
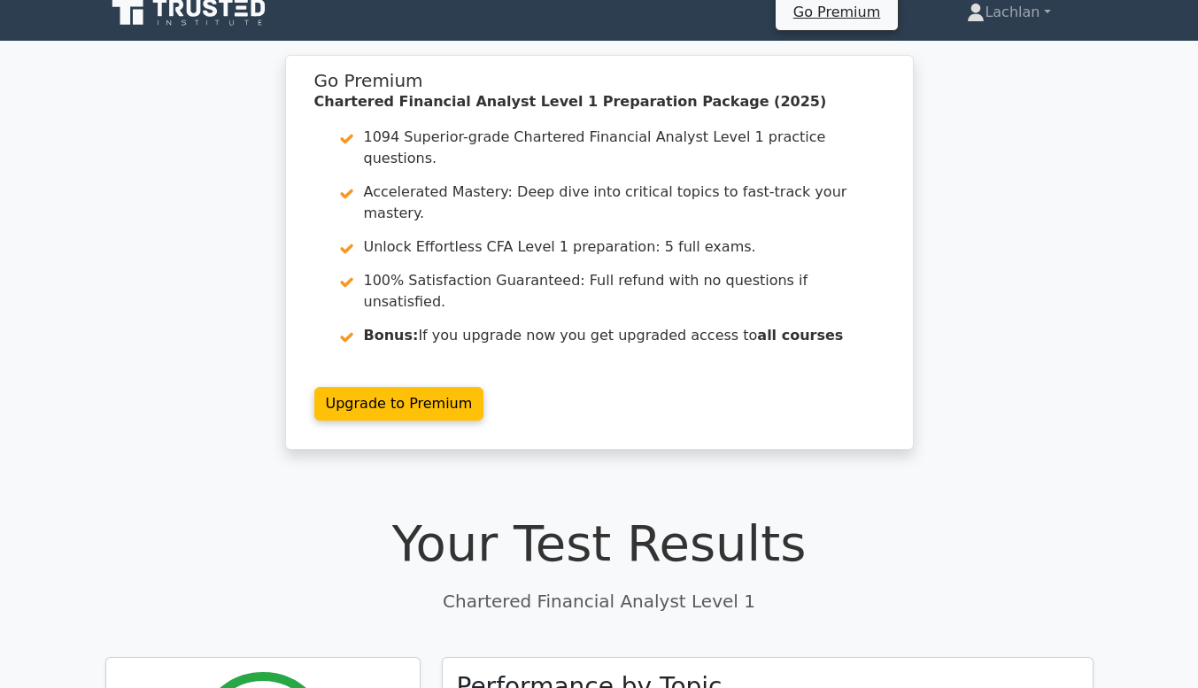
scroll to position [0, 0]
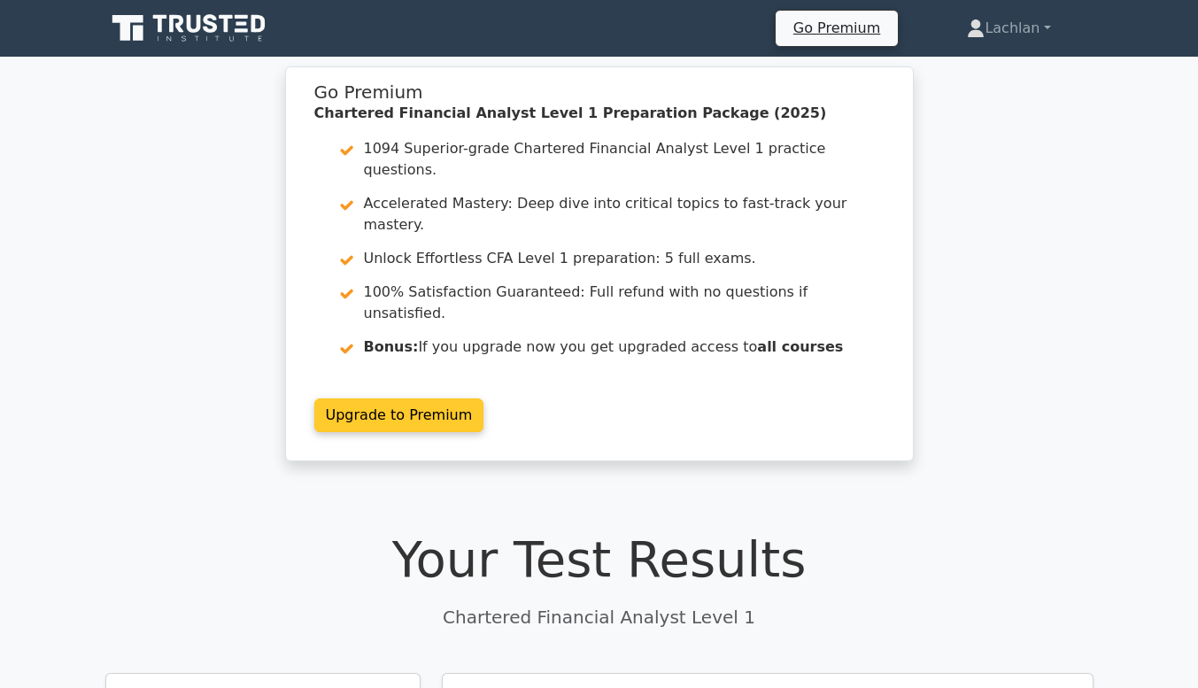
click at [484, 398] on link "Upgrade to Premium" at bounding box center [399, 415] width 170 height 34
click at [380, 398] on link "Upgrade to Premium" at bounding box center [399, 415] width 170 height 34
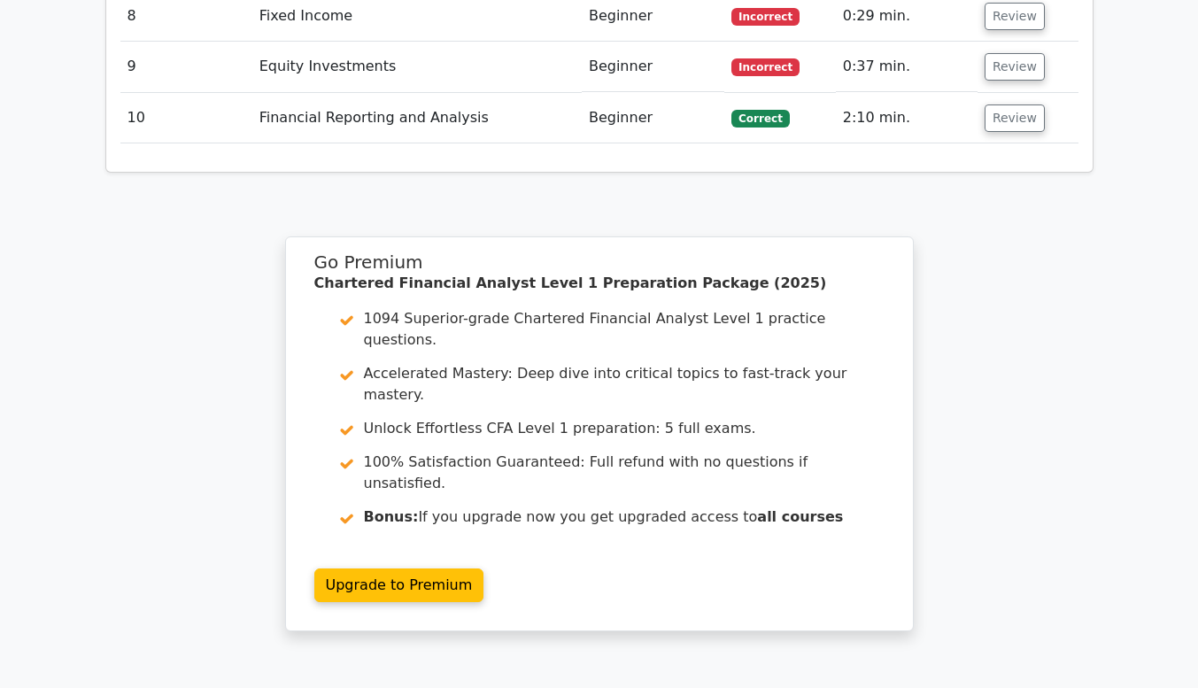
scroll to position [1897, 0]
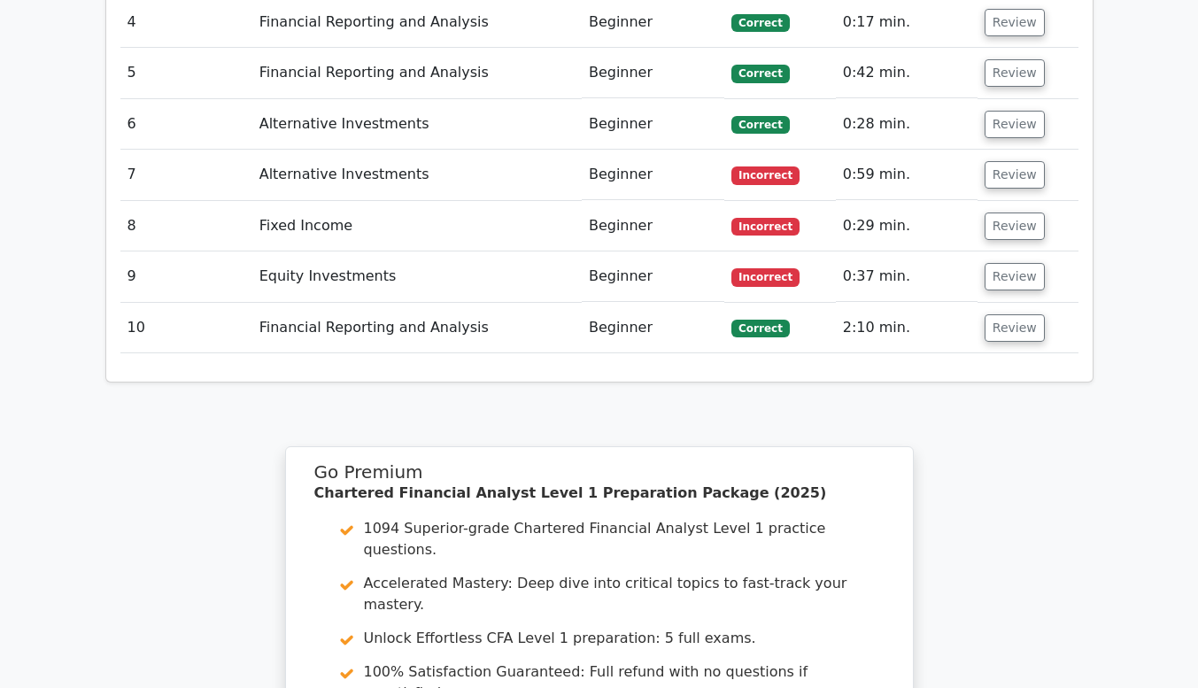
scroll to position [2449, 0]
